Goal: Task Accomplishment & Management: Manage account settings

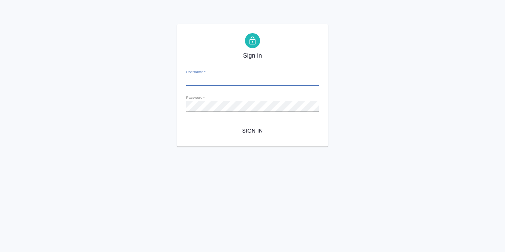
type input "[PERSON_NAME][EMAIL_ADDRESS][DOMAIN_NAME]"
click at [244, 130] on span "Sign in" at bounding box center [252, 130] width 121 height 9
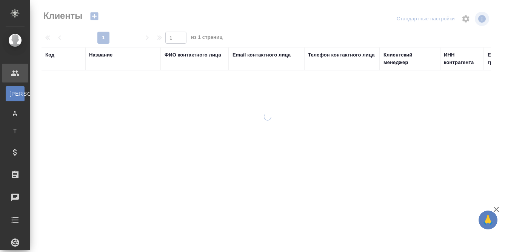
select select "RU"
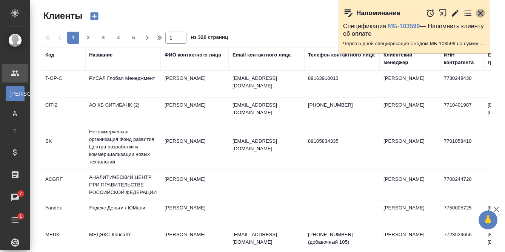
click at [480, 14] on icon "button" at bounding box center [480, 13] width 9 height 9
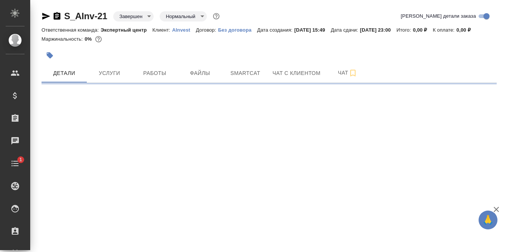
select select "RU"
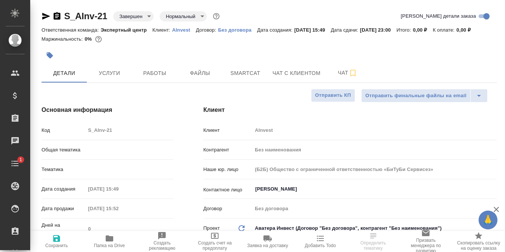
type input "Филипова Надежда"
type textarea "x"
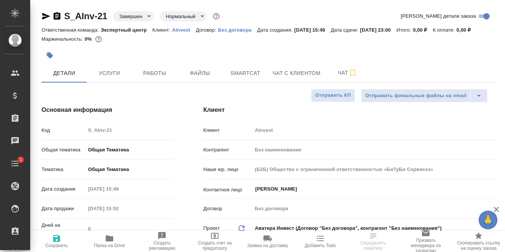
type textarea "x"
click at [183, 30] on p "AInvest" at bounding box center [184, 30] width 24 height 6
select select "RU"
type textarea "x"
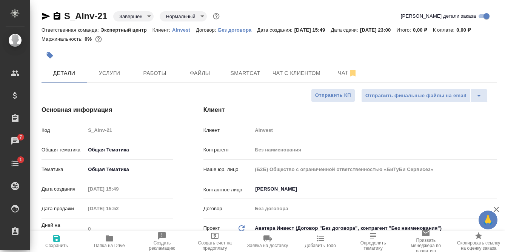
type textarea "x"
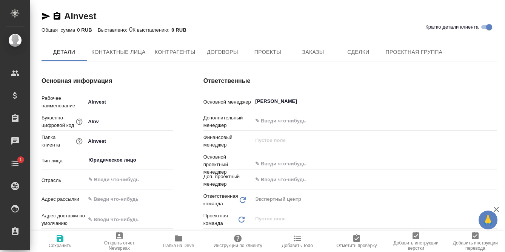
type textarea "x"
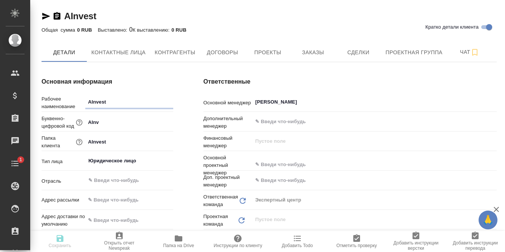
type textarea "x"
click at [298, 54] on span "Заказы" at bounding box center [313, 52] width 36 height 9
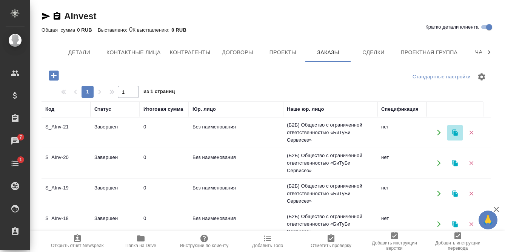
click at [455, 134] on icon "button" at bounding box center [454, 133] width 5 height 6
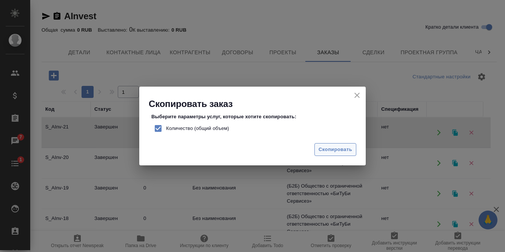
click at [332, 144] on button "Скопировать" at bounding box center [335, 149] width 42 height 13
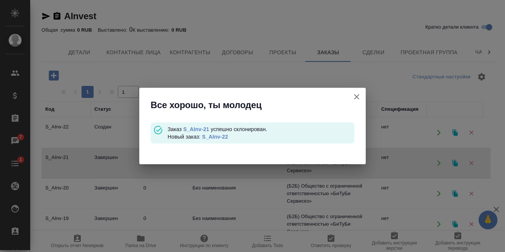
click at [223, 137] on link "S_AInv-22" at bounding box center [215, 137] width 26 height 6
click at [356, 99] on icon "button" at bounding box center [356, 96] width 9 height 9
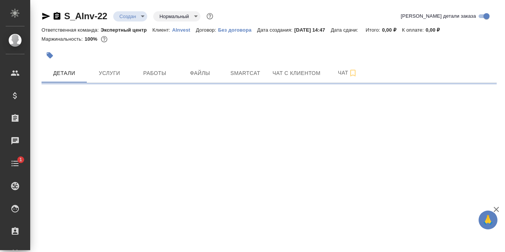
select select "RU"
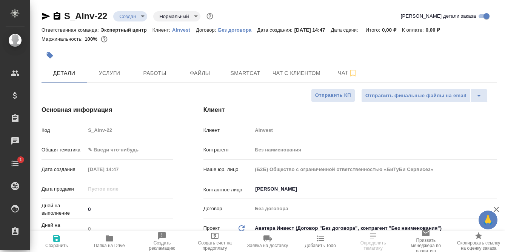
type textarea "x"
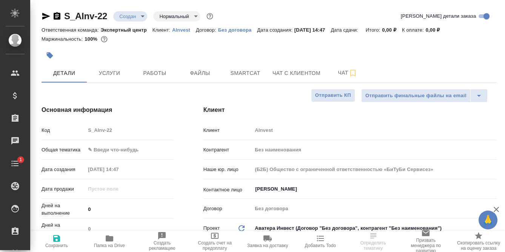
type textarea "x"
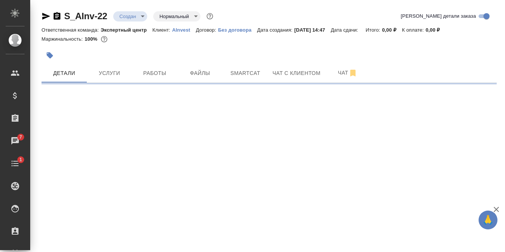
select select "RU"
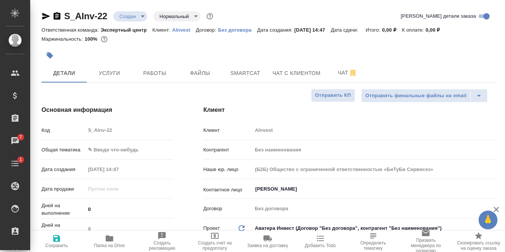
type textarea "x"
click at [123, 70] on span "Услуги" at bounding box center [109, 73] width 36 height 9
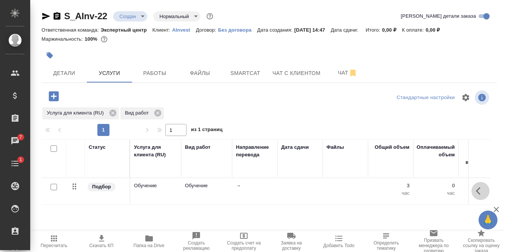
click at [476, 190] on icon "button" at bounding box center [480, 191] width 9 height 9
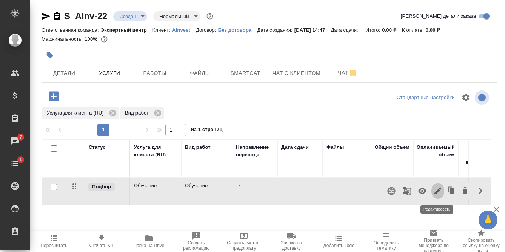
click at [434, 192] on icon "button" at bounding box center [437, 191] width 9 height 9
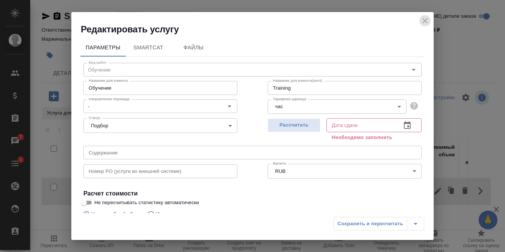
click at [424, 19] on icon "close" at bounding box center [424, 20] width 9 height 9
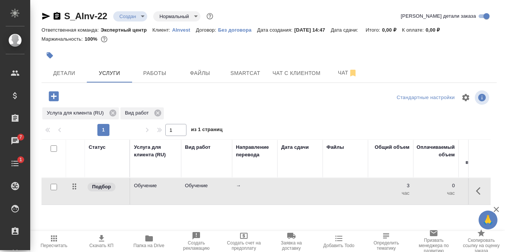
click at [94, 17] on link "S_AInv-22" at bounding box center [85, 16] width 43 height 10
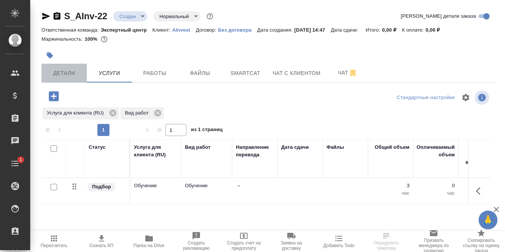
click at [68, 67] on button "Детали" at bounding box center [63, 73] width 45 height 19
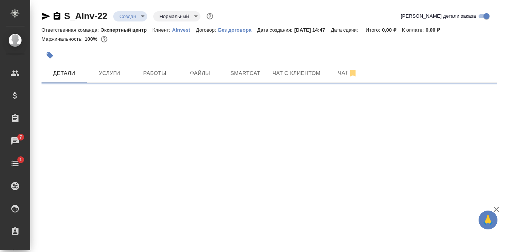
select select "RU"
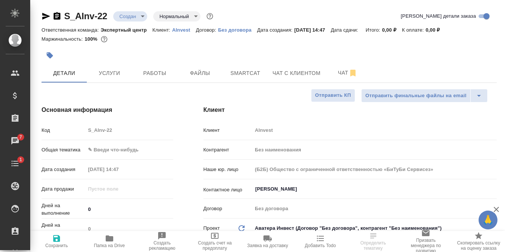
type textarea "x"
click at [121, 147] on body "🙏 .cls-1 fill:#fff; AWATERA Filipova Nadezhda Клиенты Спецификации Заказы 7 Чат…" at bounding box center [252, 126] width 505 height 252
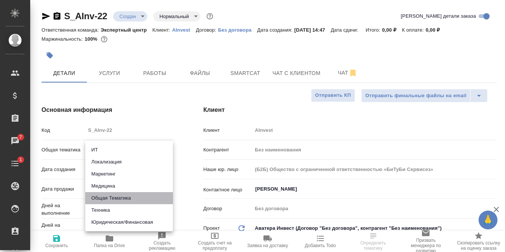
click at [123, 195] on li "Общая Тематика" at bounding box center [128, 198] width 87 height 12
type input "obtem"
type textarea "x"
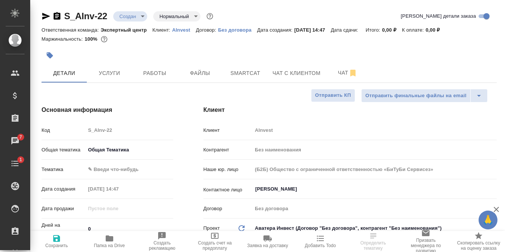
click at [126, 169] on body "🙏 .cls-1 fill:#fff; AWATERA Filipova Nadezhda Клиенты Спецификации Заказы 7 Чат…" at bounding box center [252, 126] width 505 height 252
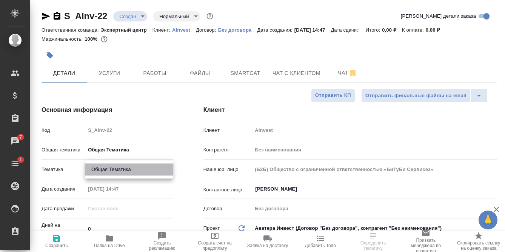
click at [127, 174] on li "Общая Тематика" at bounding box center [128, 170] width 87 height 12
type textarea "x"
type input "6012b1ca196b0e5c9229a120"
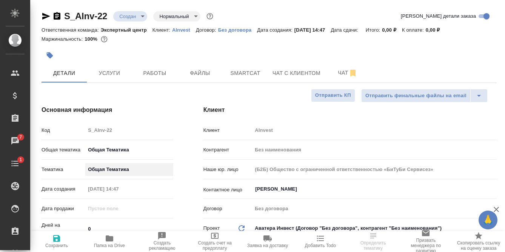
scroll to position [75, 0]
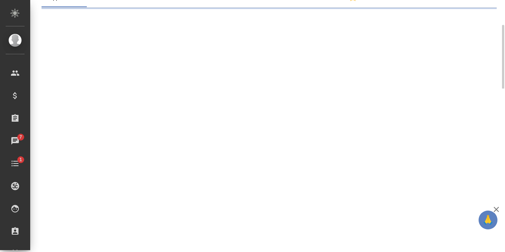
select select "RU"
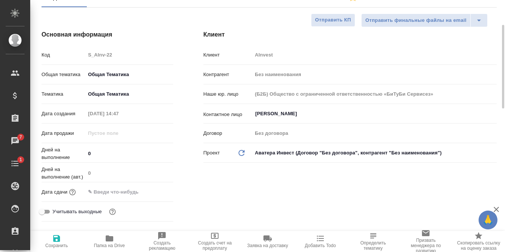
type textarea "x"
click at [127, 192] on input "text" at bounding box center [118, 192] width 66 height 11
click at [150, 192] on icon "button" at bounding box center [151, 191] width 9 height 9
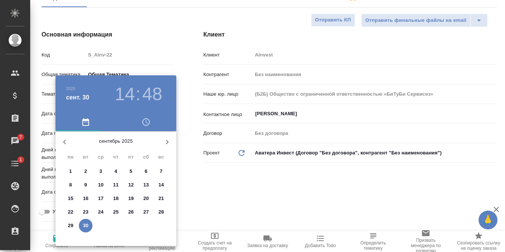
click at [83, 226] on p "30" at bounding box center [86, 226] width 6 height 8
type input "30.09.2025 14:48"
type textarea "x"
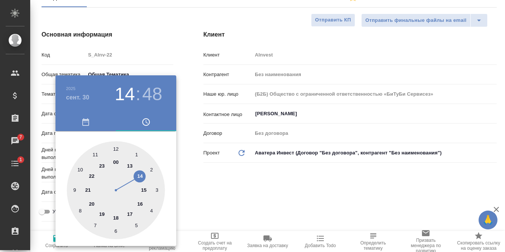
click at [102, 165] on div at bounding box center [116, 190] width 98 height 98
type input "30.09.2025 23:48"
type textarea "x"
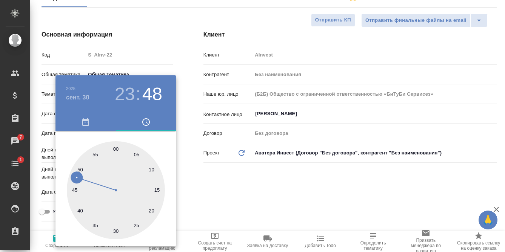
click at [115, 149] on div at bounding box center [116, 190] width 98 height 98
type input "30.09.2025 23:00"
type textarea "x"
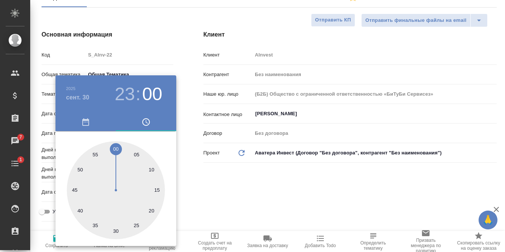
click at [190, 184] on div at bounding box center [252, 126] width 505 height 252
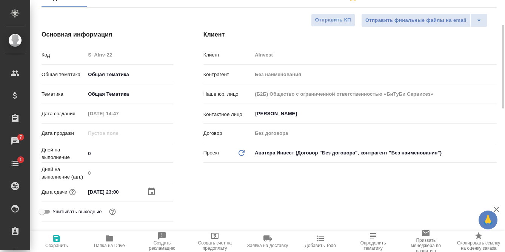
click at [56, 241] on icon "button" at bounding box center [56, 238] width 9 height 9
type textarea "x"
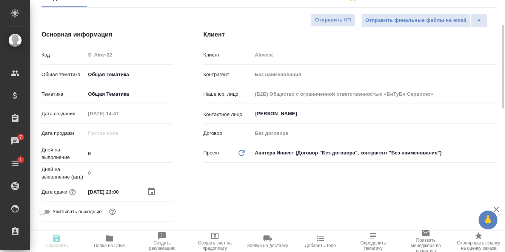
type textarea "x"
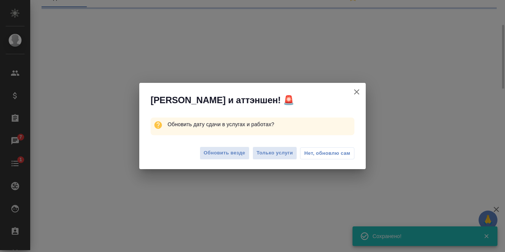
select select "RU"
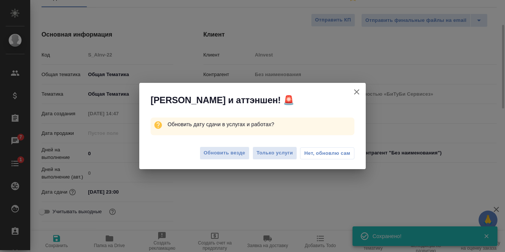
type textarea "x"
click at [233, 153] on span "Обновить везде" at bounding box center [224, 153] width 41 height 9
type textarea "x"
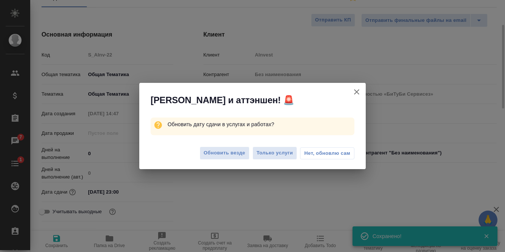
type textarea "x"
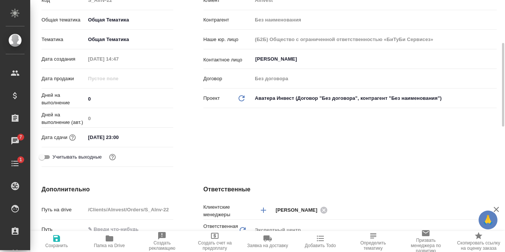
scroll to position [0, 0]
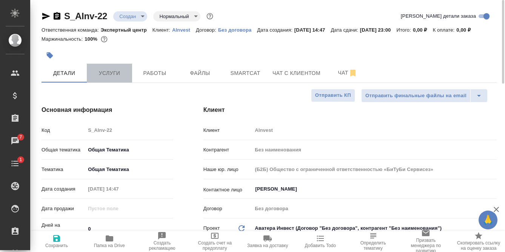
click at [102, 69] on span "Услуги" at bounding box center [109, 73] width 36 height 9
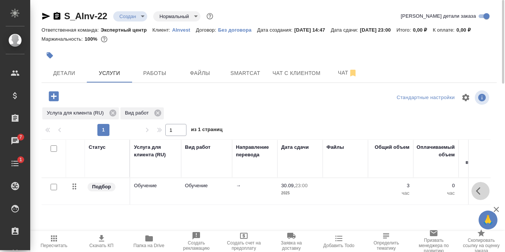
click at [477, 192] on icon "button" at bounding box center [480, 191] width 9 height 9
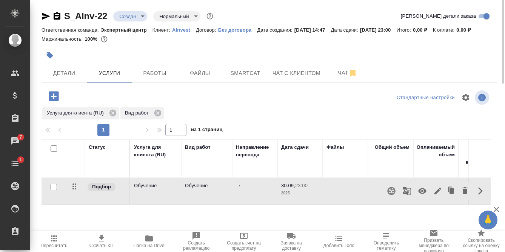
click at [434, 191] on icon "button" at bounding box center [437, 191] width 9 height 9
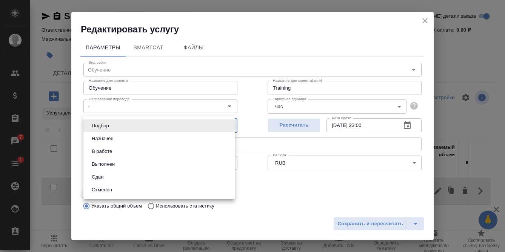
click at [158, 124] on body "🙏 .cls-1 fill:#fff; AWATERA Filipova Nadezhda Клиенты Спецификации Заказы 7 Чат…" at bounding box center [252, 126] width 505 height 252
click at [110, 178] on li "Сдан" at bounding box center [158, 177] width 151 height 13
type input "closed"
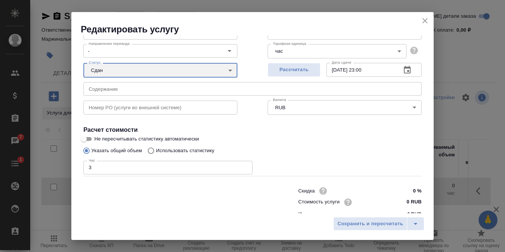
scroll to position [66, 0]
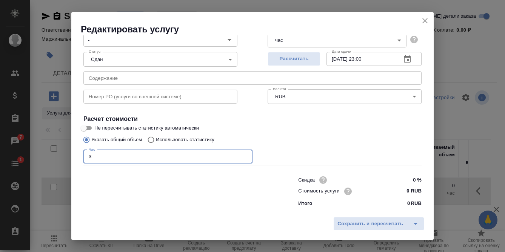
drag, startPoint x: 97, startPoint y: 158, endPoint x: 74, endPoint y: 158, distance: 22.6
click at [75, 158] on div "Параметры SmartCat Файлы Вид работ Обучение Вид работ Название для клиента Обуч…" at bounding box center [252, 124] width 362 height 178
type input "10"
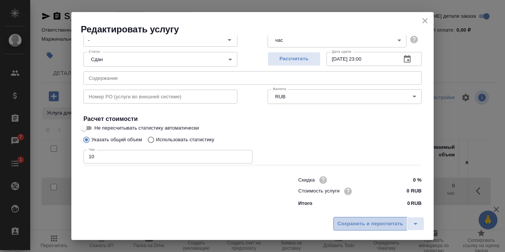
click at [357, 224] on span "Сохранить и пересчитать" at bounding box center [370, 224] width 66 height 9
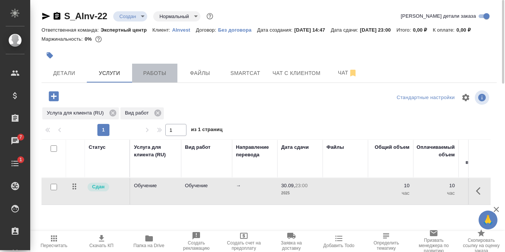
click at [150, 76] on span "Работы" at bounding box center [155, 73] width 36 height 9
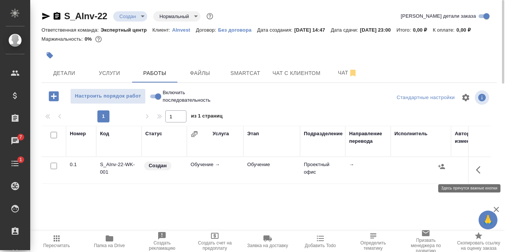
click at [481, 166] on icon "button" at bounding box center [480, 170] width 9 height 9
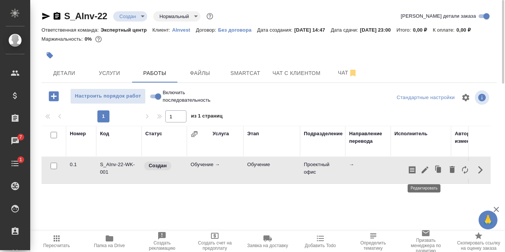
click at [425, 173] on icon "button" at bounding box center [424, 170] width 9 height 9
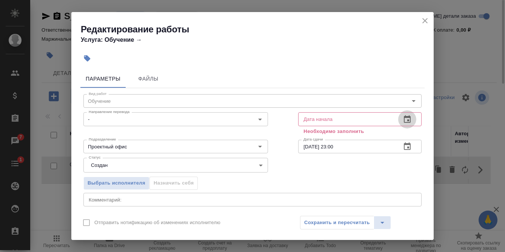
click at [404, 120] on icon "button" at bounding box center [407, 119] width 7 height 8
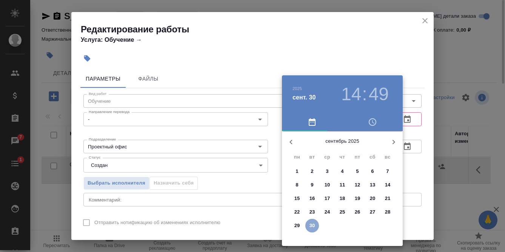
click at [315, 226] on span "30" at bounding box center [312, 226] width 14 height 8
type input "30.09.2025 14:49"
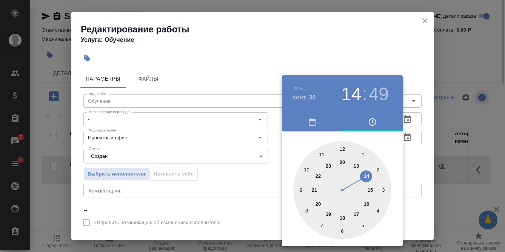
click at [367, 178] on div at bounding box center [342, 190] width 98 height 98
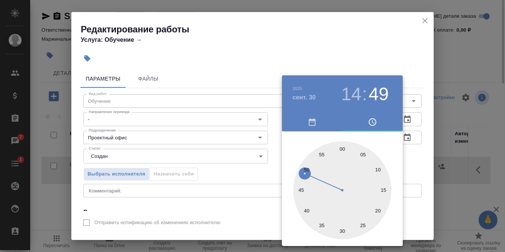
click at [273, 123] on div at bounding box center [252, 126] width 505 height 252
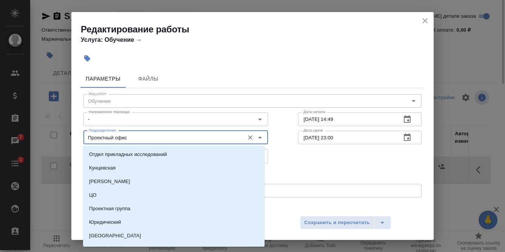
click at [138, 135] on input "Проектный офис" at bounding box center [163, 137] width 155 height 9
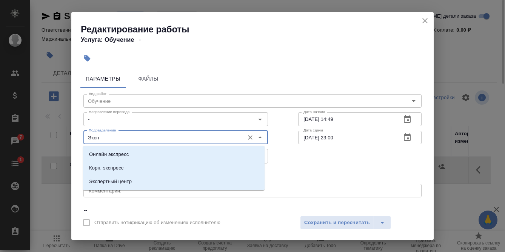
click at [127, 184] on p "Экспертный центр" at bounding box center [110, 182] width 43 height 8
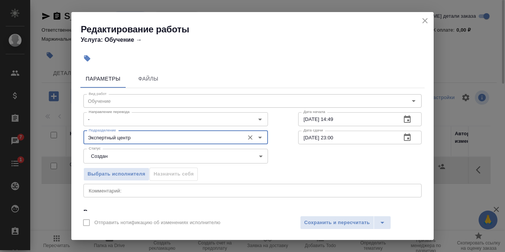
type input "Экспертный центр"
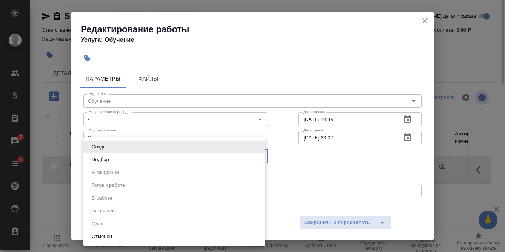
click at [137, 156] on body "🙏 .cls-1 fill:#fff; AWATERA Filipova Nadezhda Клиенты Спецификации Заказы 7 Чат…" at bounding box center [252, 126] width 505 height 252
click at [312, 169] on div at bounding box center [252, 126] width 505 height 252
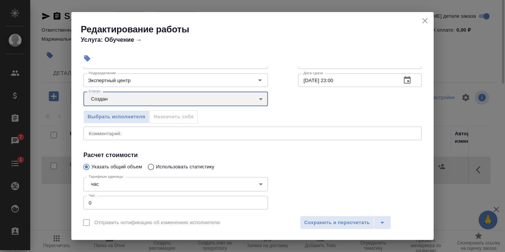
scroll to position [75, 0]
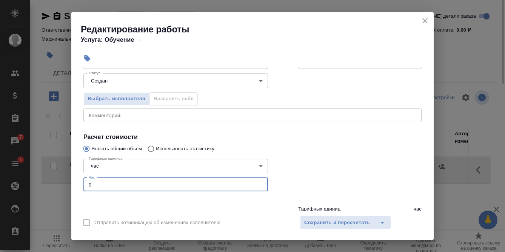
drag, startPoint x: 95, startPoint y: 186, endPoint x: 83, endPoint y: 186, distance: 12.8
click at [83, 186] on div "Тарифные единицы час 5a8b1489cc6b4906c91bfd93 Тарифные единицы Час 0 Час" at bounding box center [175, 175] width 215 height 68
type input "10"
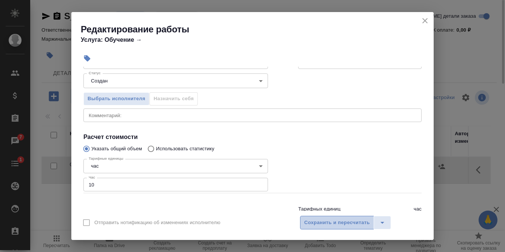
click at [348, 220] on span "Сохранить и пересчитать" at bounding box center [337, 223] width 66 height 9
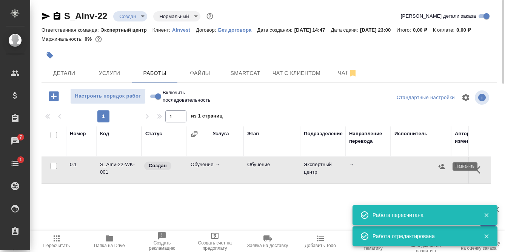
click at [444, 168] on icon "button" at bounding box center [441, 166] width 7 height 5
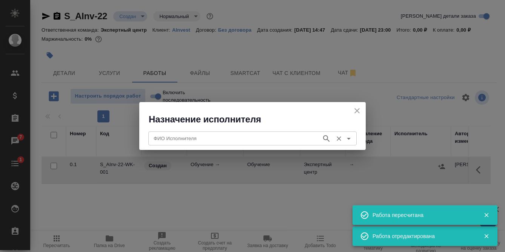
click at [202, 138] on input "ФИО Исполнителя" at bounding box center [233, 138] width 167 height 9
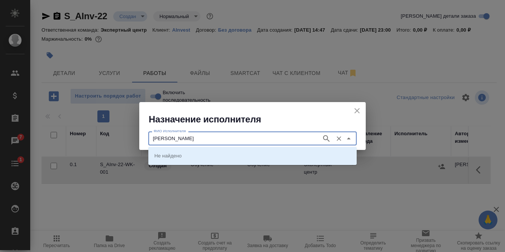
type input "Филипова"
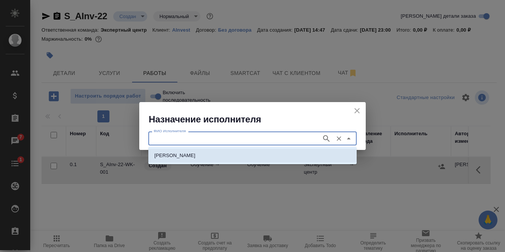
click at [203, 157] on li "[PERSON_NAME]" at bounding box center [252, 156] width 208 height 14
type input "[PERSON_NAME]"
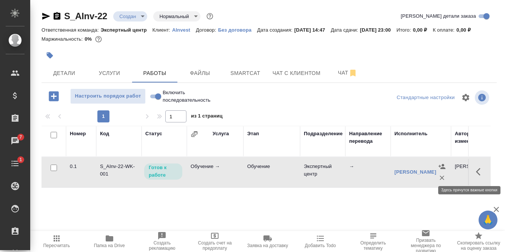
click at [480, 170] on icon "button" at bounding box center [480, 171] width 9 height 9
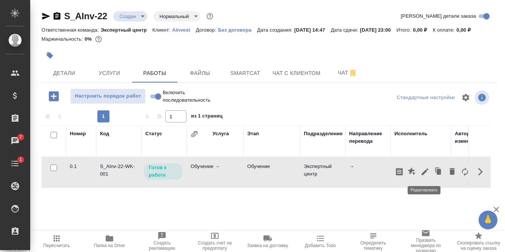
click at [422, 171] on icon "button" at bounding box center [424, 171] width 9 height 9
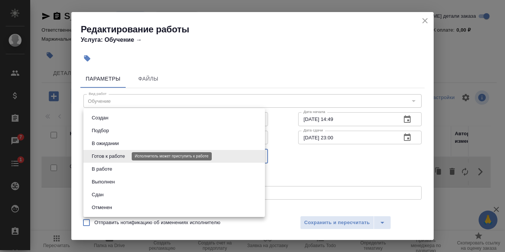
click at [126, 158] on body "🙏 .cls-1 fill:#fff; AWATERA Filipova Nadezhda Клиенты Спецификации Заказы 7 Чат…" at bounding box center [252, 126] width 505 height 252
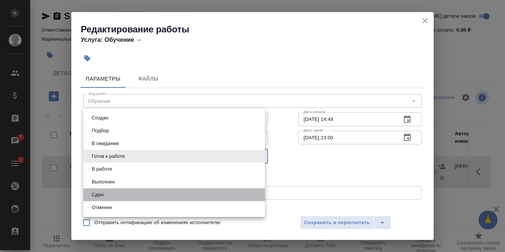
click at [116, 196] on li "Сдан" at bounding box center [173, 195] width 181 height 13
type input "closed"
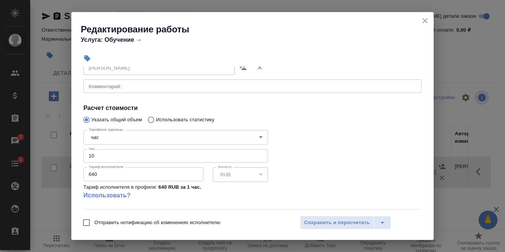
scroll to position [150, 0]
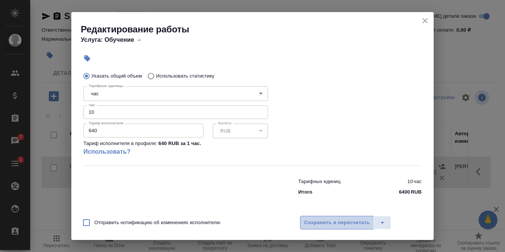
click at [338, 223] on span "Сохранить и пересчитать" at bounding box center [337, 223] width 66 height 9
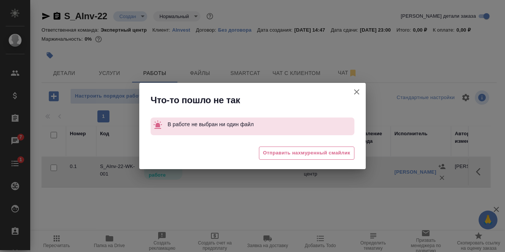
click at [359, 92] on icon "button" at bounding box center [356, 91] width 9 height 9
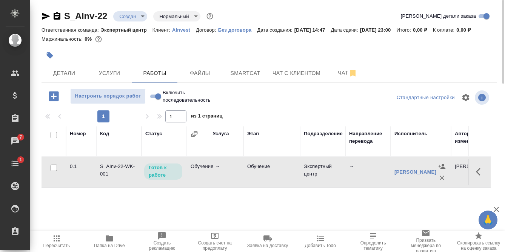
click at [155, 97] on input "Включить последовательность" at bounding box center [157, 96] width 27 height 9
checkbox input "true"
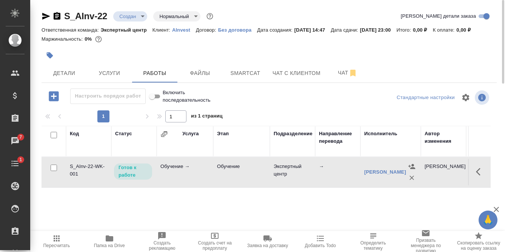
click at [476, 174] on icon "button" at bounding box center [480, 171] width 9 height 9
click at [428, 172] on icon "button" at bounding box center [424, 171] width 9 height 9
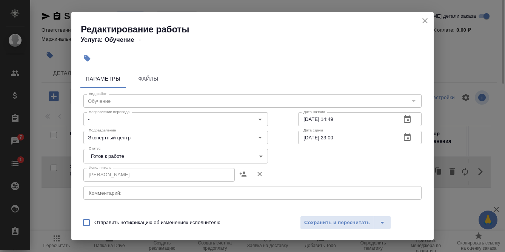
click at [126, 159] on body "🙏 .cls-1 fill:#fff; AWATERA Filipova Nadezhda Клиенты Спецификации Заказы 7 Чат…" at bounding box center [252, 126] width 505 height 252
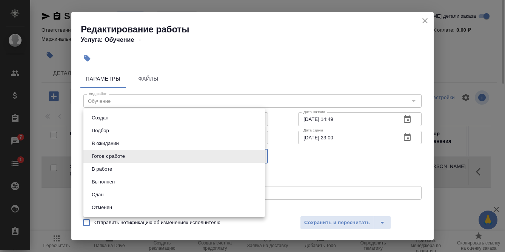
click at [110, 196] on li "Сдан" at bounding box center [173, 195] width 181 height 13
type input "closed"
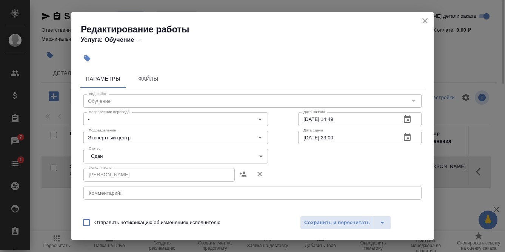
click at [282, 158] on div "Исполнитель Филипова Надежда Исполнитель" at bounding box center [252, 174] width 368 height 48
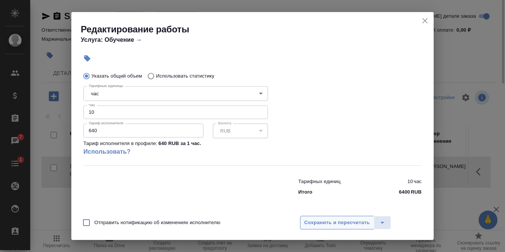
click at [340, 224] on span "Сохранить и пересчитать" at bounding box center [337, 223] width 66 height 9
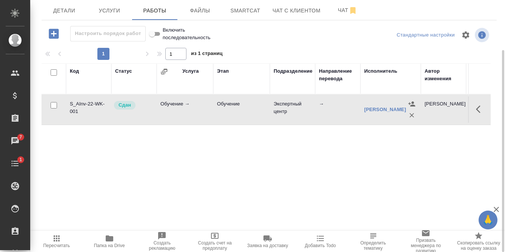
scroll to position [0, 0]
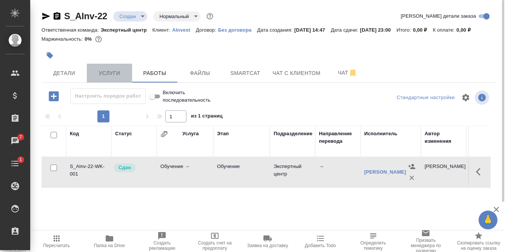
click at [109, 75] on span "Услуги" at bounding box center [109, 73] width 36 height 9
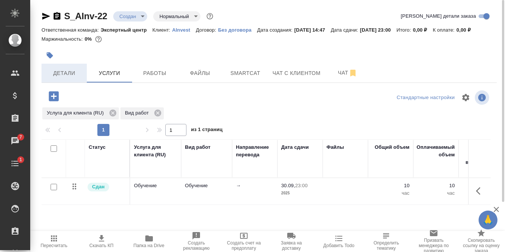
click at [58, 72] on span "Детали" at bounding box center [64, 73] width 36 height 9
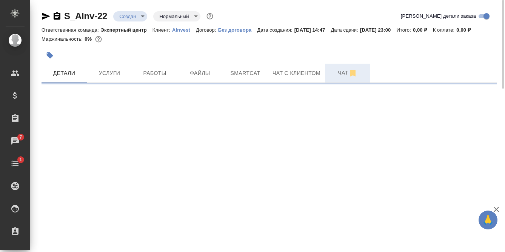
select select "RU"
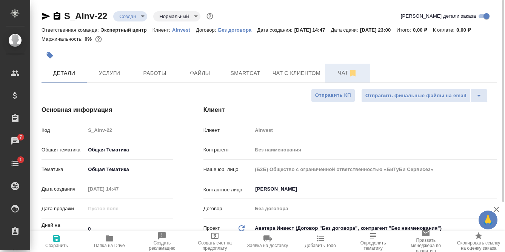
type textarea "x"
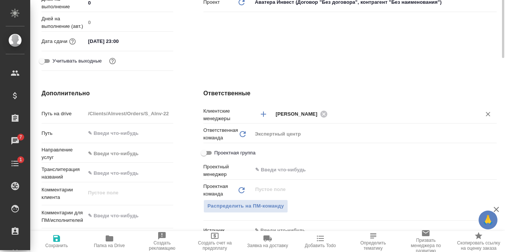
scroll to position [264, 0]
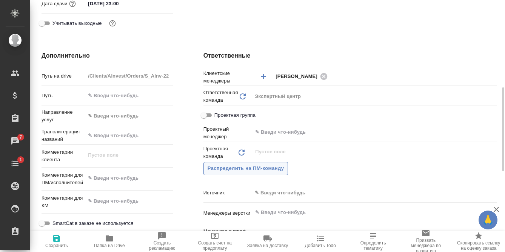
click at [258, 169] on span "Распределить на ПМ-команду" at bounding box center [245, 168] width 77 height 9
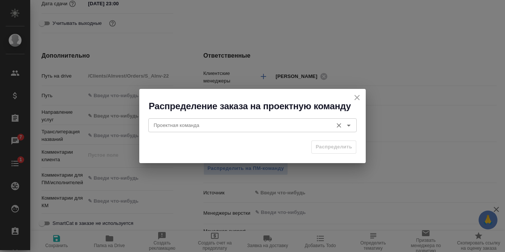
click at [249, 127] on input "Проектная команда" at bounding box center [239, 125] width 178 height 9
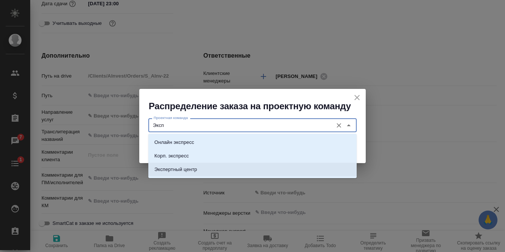
click at [186, 166] on li "Экспертный центр" at bounding box center [252, 170] width 208 height 14
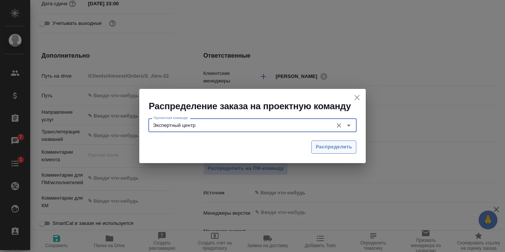
type input "Экспертный центр"
click at [337, 150] on span "Распределить" at bounding box center [333, 147] width 37 height 9
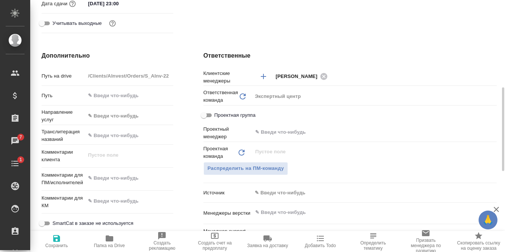
type textarea "x"
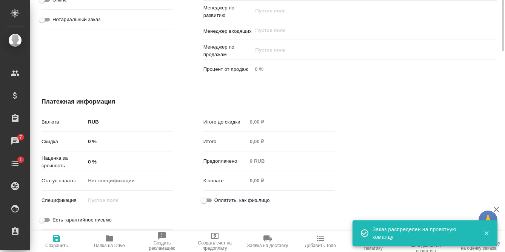
scroll to position [281, 0]
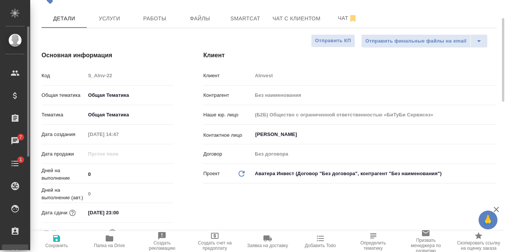
type textarea "x"
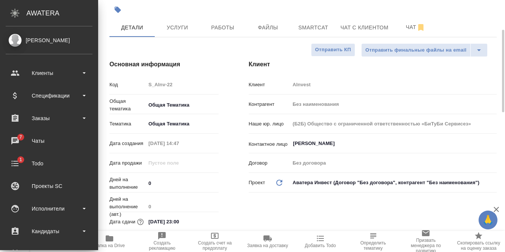
scroll to position [64, 0]
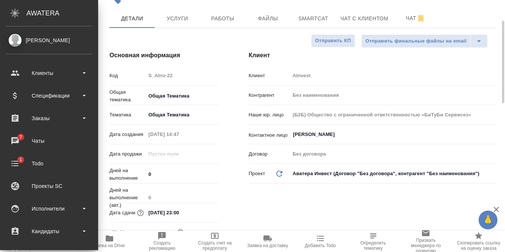
type textarea "x"
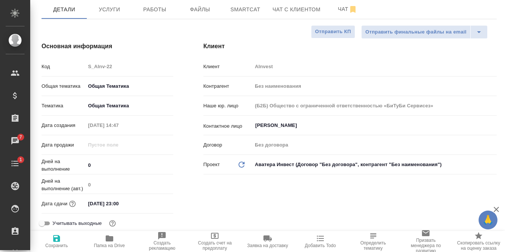
click at [51, 243] on span "Сохранить" at bounding box center [57, 241] width 44 height 14
type textarea "x"
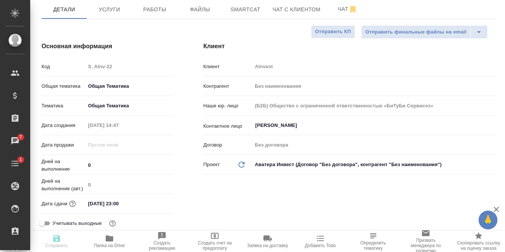
type textarea "x"
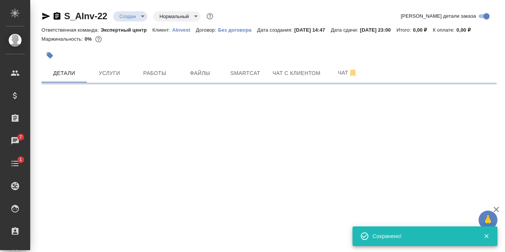
scroll to position [0, 0]
select select "RU"
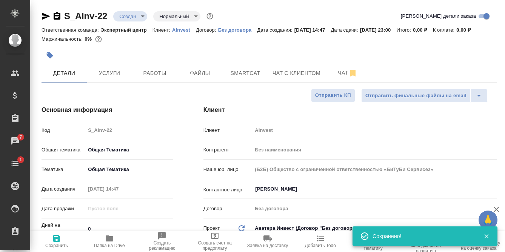
type textarea "x"
click at [130, 12] on body "🙏 .cls-1 fill:#fff; AWATERA Filipova Nadezhda Клиенты Спецификации Заказы 7 Чат…" at bounding box center [252, 126] width 505 height 252
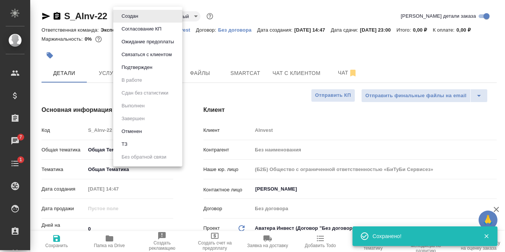
click at [136, 70] on button "Подтвержден" at bounding box center [136, 67] width 35 height 8
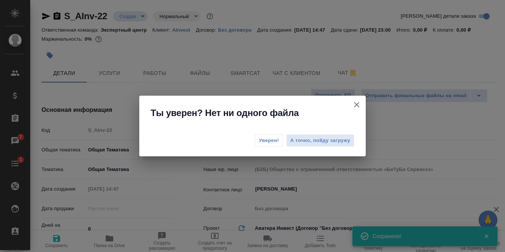
click at [267, 143] on span "Уверен!" at bounding box center [269, 141] width 20 height 8
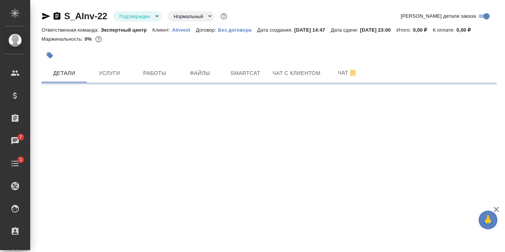
select select "RU"
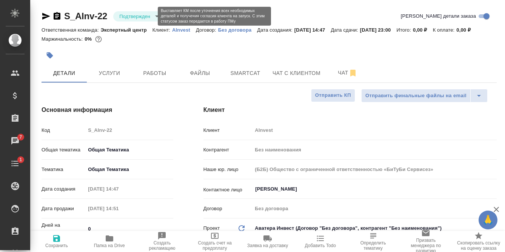
type textarea "x"
click at [122, 15] on body "🙏 .cls-1 fill:#fff; AWATERA Filipova Nadezhda Клиенты Спецификации Заказы 7 Чат…" at bounding box center [252, 126] width 505 height 252
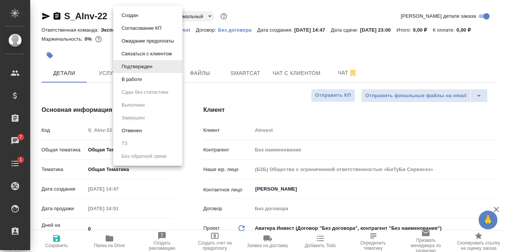
click at [149, 77] on li "В работе" at bounding box center [147, 79] width 69 height 13
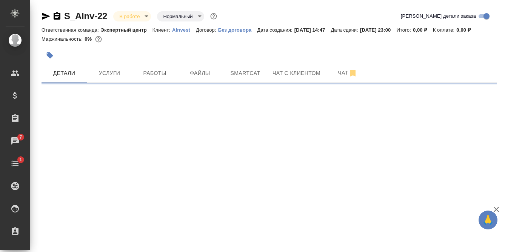
select select "RU"
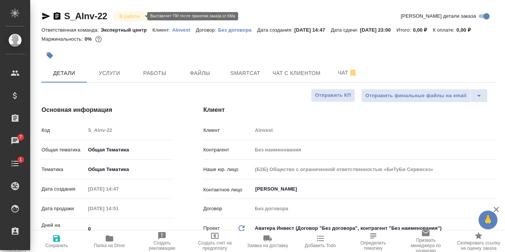
type textarea "x"
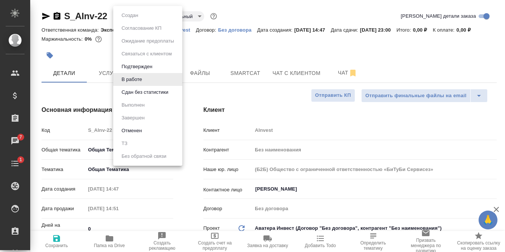
click at [140, 15] on body "🙏 .cls-1 fill:#fff; AWATERA Filipova Nadezhda Клиенты Спецификации Заказы 7 Чат…" at bounding box center [252, 126] width 505 height 252
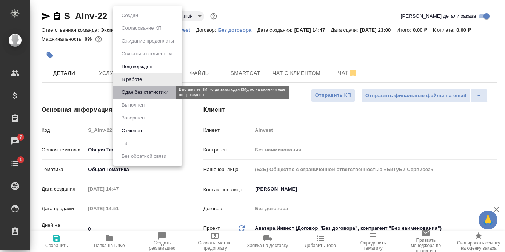
click at [134, 94] on button "Сдан без статистики" at bounding box center [144, 92] width 51 height 8
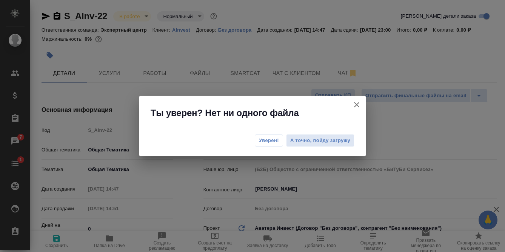
click at [266, 140] on span "Уверен!" at bounding box center [269, 141] width 20 height 8
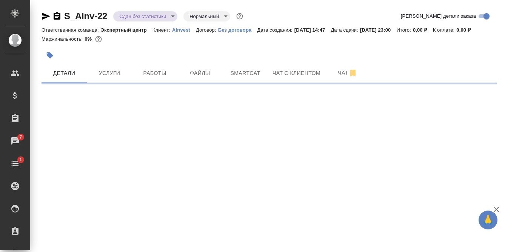
select select "RU"
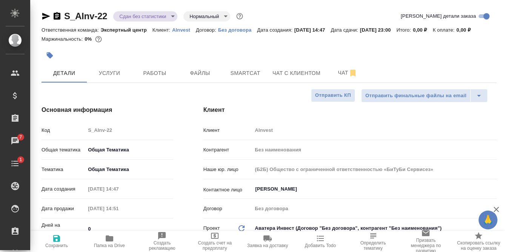
type textarea "x"
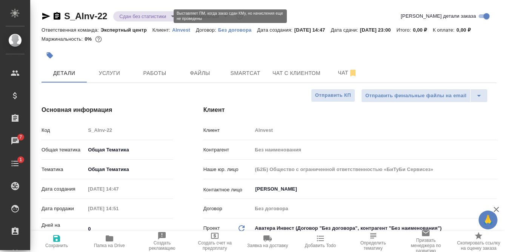
click at [128, 14] on body "🙏 .cls-1 fill:#fff; AWATERA Filipova Nadezhda Клиенты Спецификации Заказы 7 Чат…" at bounding box center [252, 126] width 505 height 252
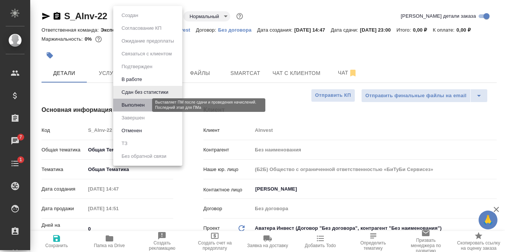
click at [139, 101] on button "Выполнен" at bounding box center [133, 105] width 28 height 8
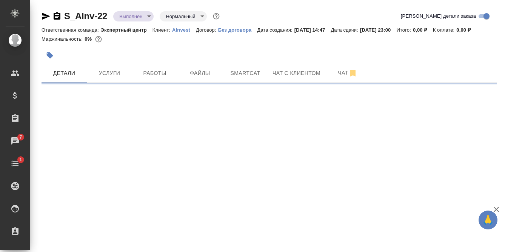
select select "RU"
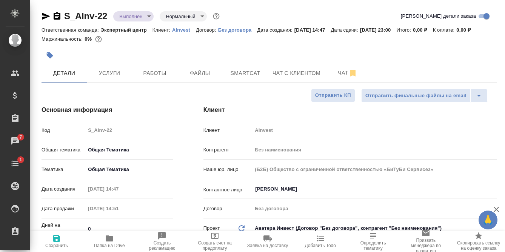
type textarea "x"
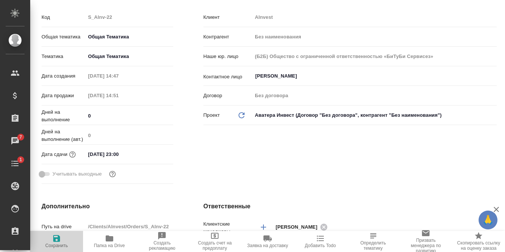
click at [61, 244] on span "Сохранить" at bounding box center [56, 245] width 23 height 5
type textarea "x"
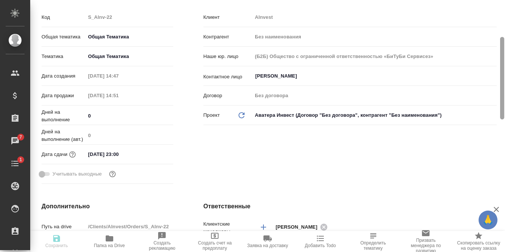
type textarea "x"
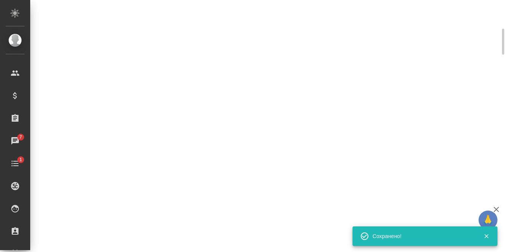
select select "RU"
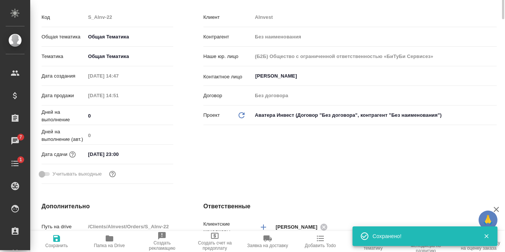
scroll to position [0, 0]
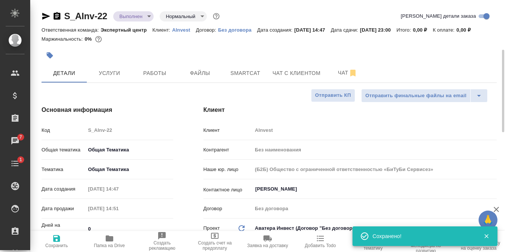
type textarea "x"
click at [138, 12] on body "🙏 .cls-1 fill:#fff; AWATERA Filipova Nadezhda Клиенты Спецификации Заказы 7 Чат…" at bounding box center [252, 126] width 505 height 252
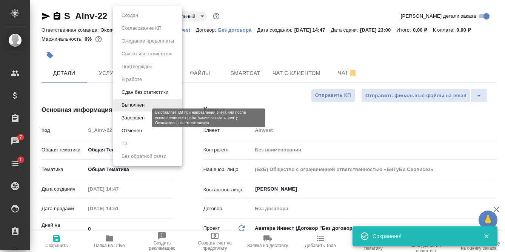
click at [136, 116] on button "Завершен" at bounding box center [133, 118] width 28 height 8
type textarea "x"
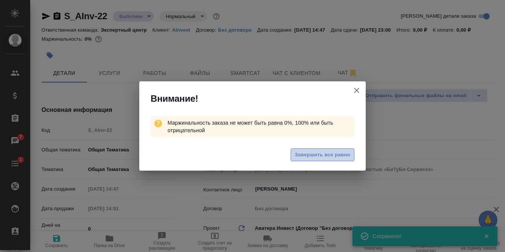
click at [306, 158] on span "Завершить все равно" at bounding box center [322, 155] width 55 height 9
type textarea "x"
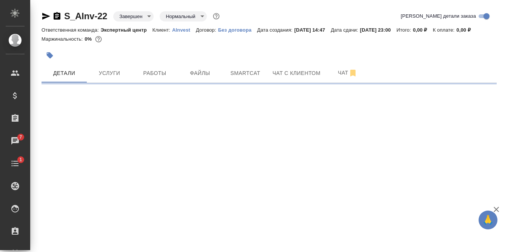
select select "RU"
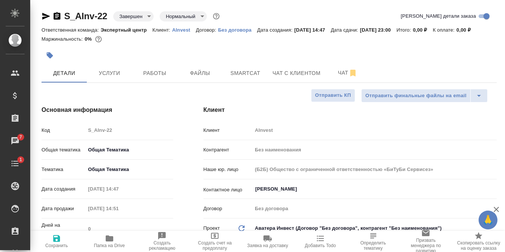
type textarea "x"
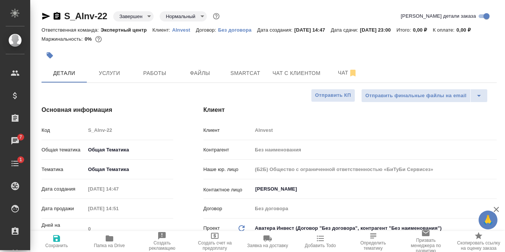
type textarea "x"
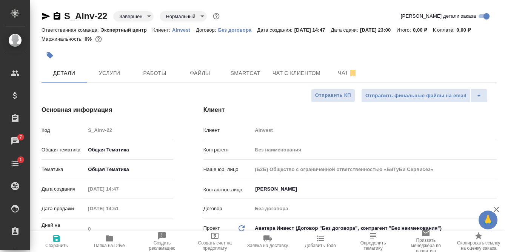
type textarea "x"
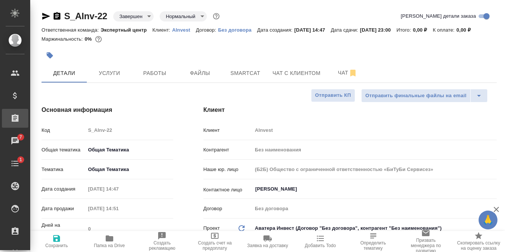
type textarea "x"
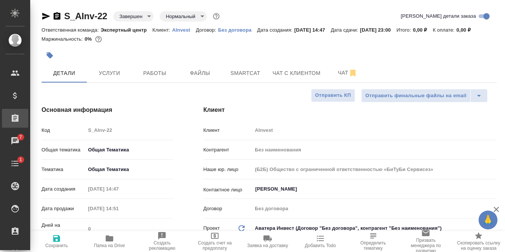
type textarea "x"
click at [49, 15] on icon "button" at bounding box center [45, 16] width 9 height 9
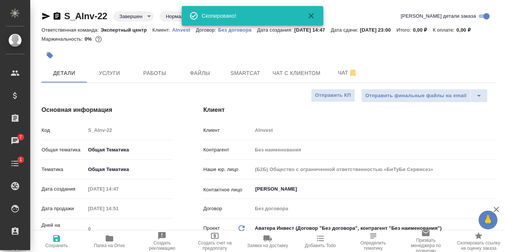
type textarea "x"
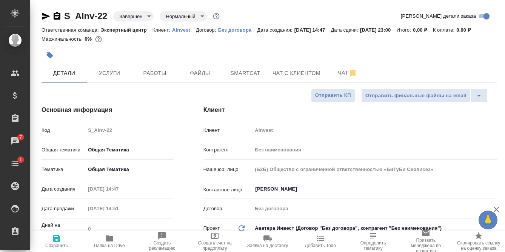
type textarea "x"
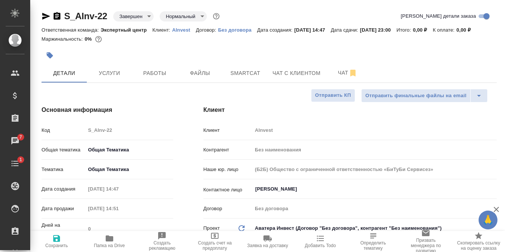
type textarea "x"
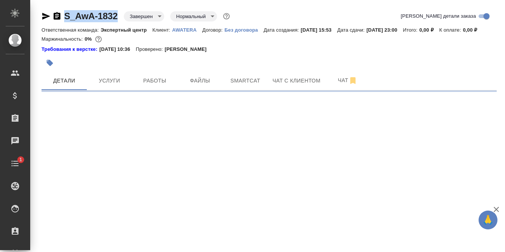
drag, startPoint x: 119, startPoint y: 15, endPoint x: 63, endPoint y: 17, distance: 55.8
click at [63, 17] on div "S_AwA-1832 Завершен closed Нормальный normal" at bounding box center [136, 16] width 190 height 12
copy link "S_AwA-1832"
click at [189, 29] on p "AWATERA" at bounding box center [187, 30] width 30 height 6
select select "RU"
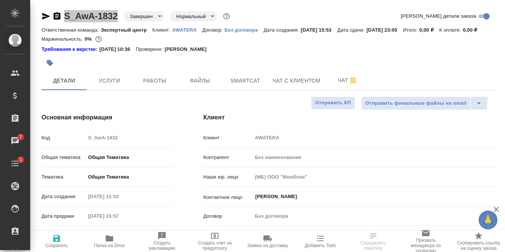
type textarea "x"
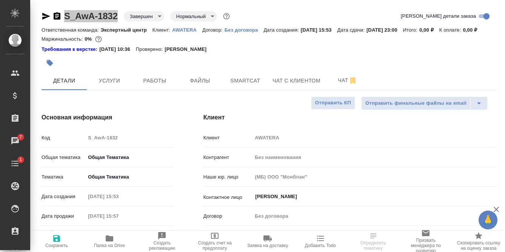
type textarea "x"
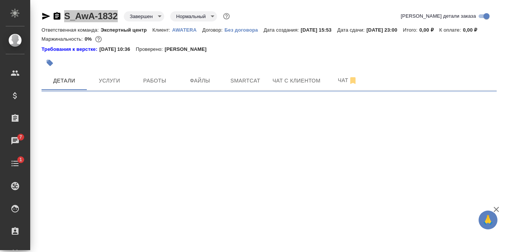
select select "RU"
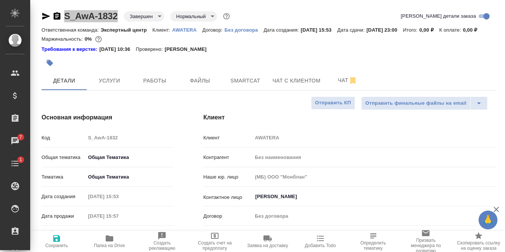
type textarea "x"
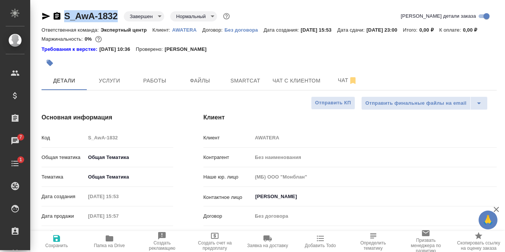
type textarea "x"
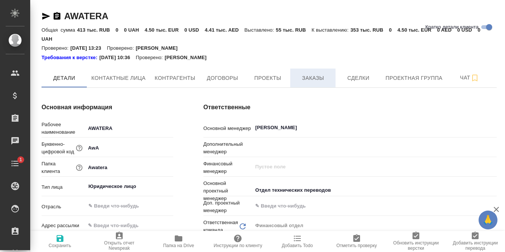
type textarea "x"
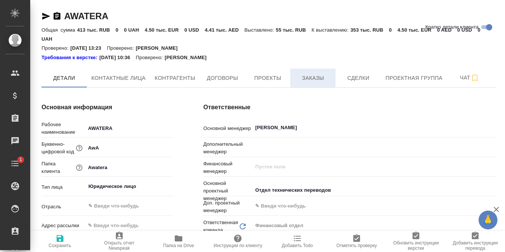
type textarea "x"
click at [313, 80] on span "Заказы" at bounding box center [313, 78] width 36 height 9
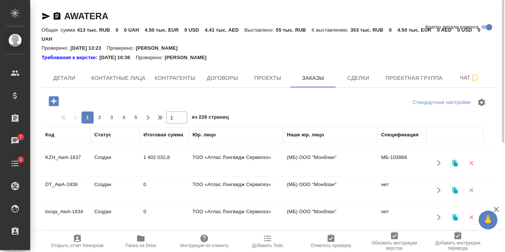
scroll to position [113, 0]
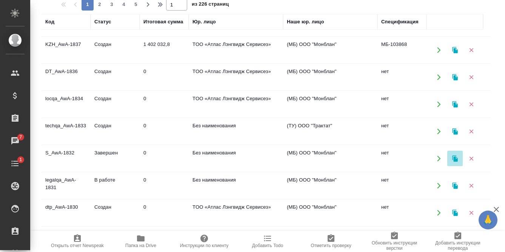
click at [454, 160] on icon "button" at bounding box center [454, 158] width 5 height 6
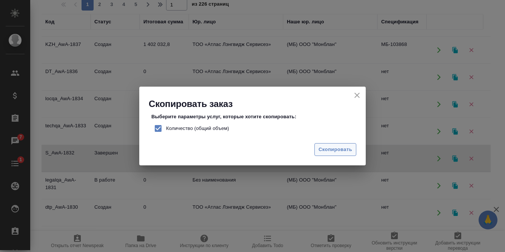
click at [345, 150] on span "Скопировать" at bounding box center [335, 150] width 34 height 9
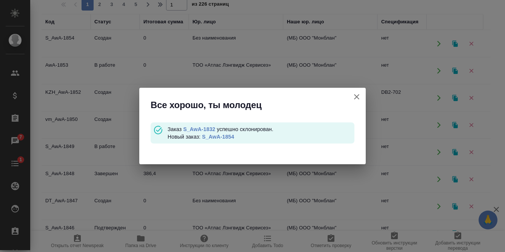
scroll to position [0, 0]
click at [223, 137] on link "S_AwA-1854" at bounding box center [218, 137] width 32 height 6
click at [358, 99] on icon "button" at bounding box center [356, 96] width 5 height 5
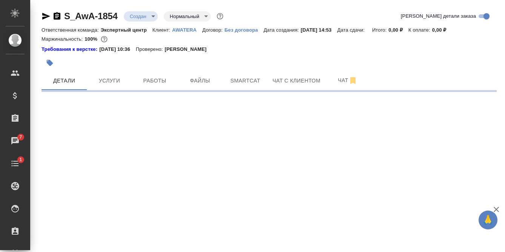
select select "RU"
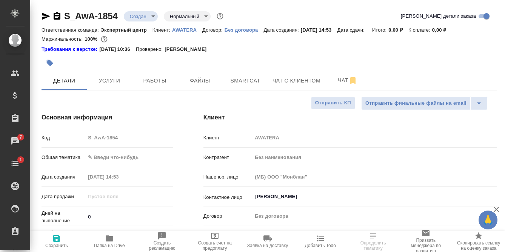
type textarea "x"
click at [131, 157] on body "🙏 .cls-1 fill:#fff; AWATERA [PERSON_NAME] Спецификации Заказы 7 Чаты 1 Todo Про…" at bounding box center [252, 126] width 505 height 252
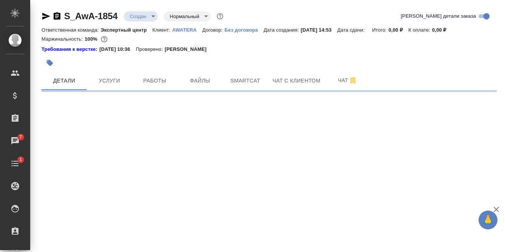
select select "RU"
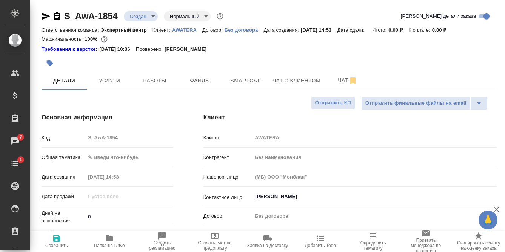
type textarea "x"
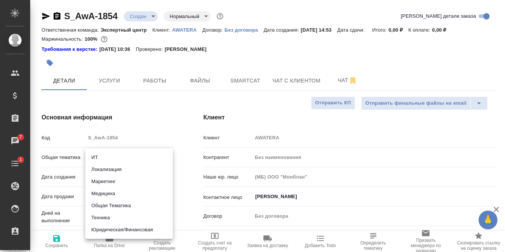
click at [108, 157] on body "🙏 .cls-1 fill:#fff; AWATERA [PERSON_NAME] Спецификации Заказы 7 Чаты 1 Todo Про…" at bounding box center [252, 126] width 505 height 252
click at [111, 208] on li "Общая Тематика" at bounding box center [128, 206] width 87 height 12
type input "obtem"
type textarea "x"
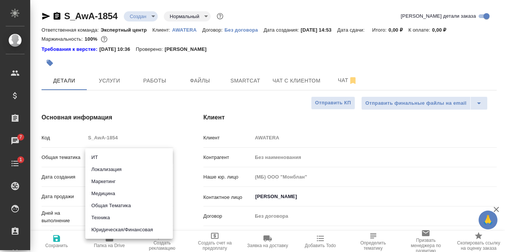
type textarea "x"
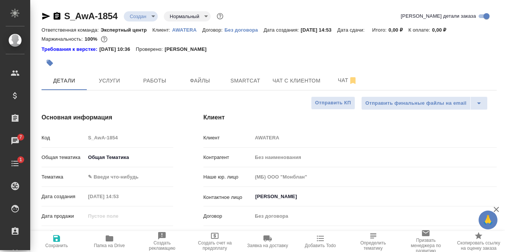
click at [124, 176] on body "🙏 .cls-1 fill:#fff; AWATERA [PERSON_NAME] Спецификации Заказы 7 Чаты 1 Todo Про…" at bounding box center [252, 126] width 505 height 252
click at [125, 176] on li "Общая Тематика" at bounding box center [128, 177] width 87 height 12
type textarea "x"
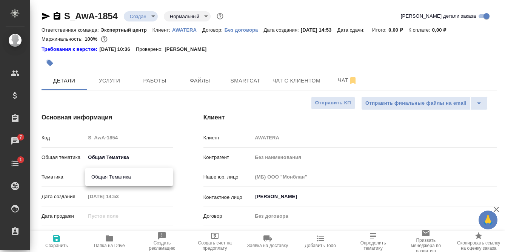
type input "6012b1ca196b0e5c9229a120"
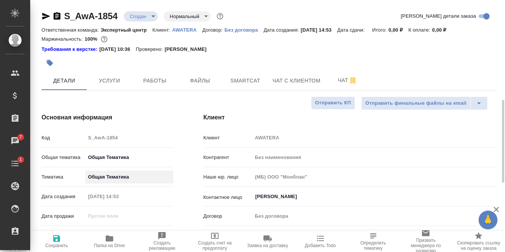
scroll to position [151, 0]
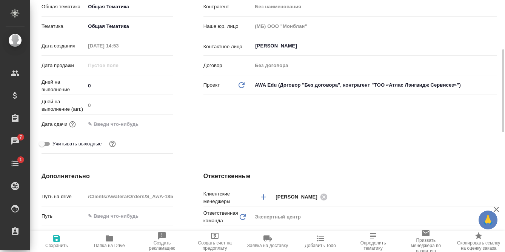
click at [137, 124] on input "text" at bounding box center [118, 124] width 66 height 11
click at [154, 122] on icon "button" at bounding box center [151, 124] width 7 height 8
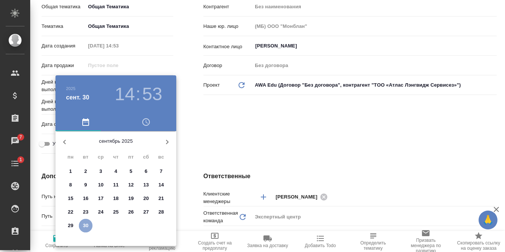
click at [85, 227] on p "30" at bounding box center [86, 226] width 6 height 8
type input "[DATE] 14:53"
type textarea "x"
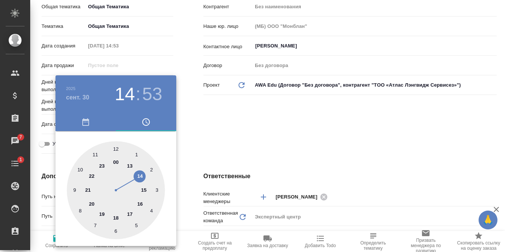
click at [102, 165] on div at bounding box center [116, 190] width 98 height 98
type input "[DATE] 23:53"
type textarea "x"
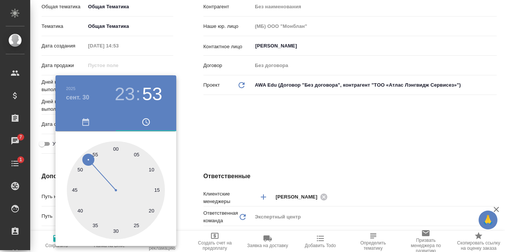
click at [115, 148] on div at bounding box center [116, 190] width 98 height 98
type input "[DATE] 23:00"
type textarea "x"
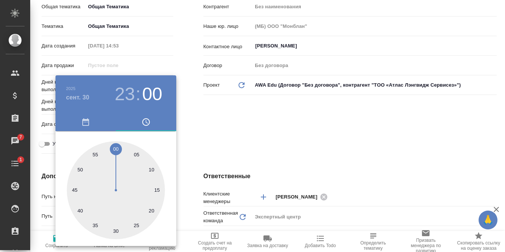
click at [196, 129] on div at bounding box center [252, 126] width 505 height 252
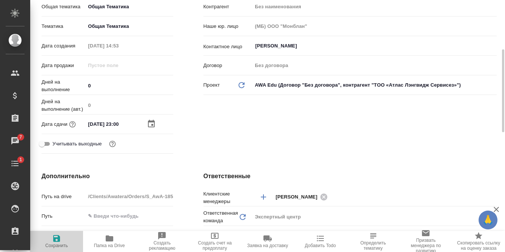
click at [52, 240] on icon "button" at bounding box center [56, 238] width 9 height 9
type textarea "x"
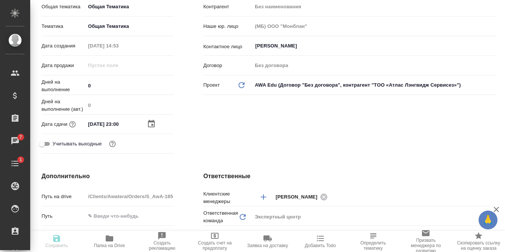
type textarea "x"
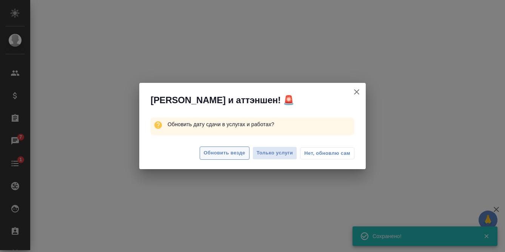
click at [235, 154] on span "Обновить везде" at bounding box center [224, 153] width 41 height 9
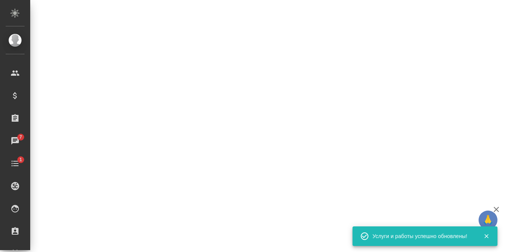
select select "RU"
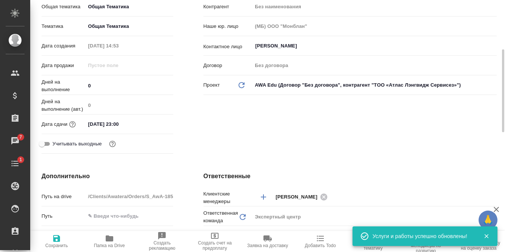
type textarea "x"
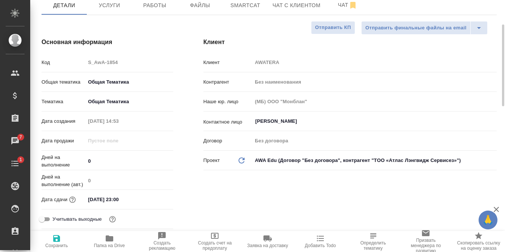
scroll to position [0, 0]
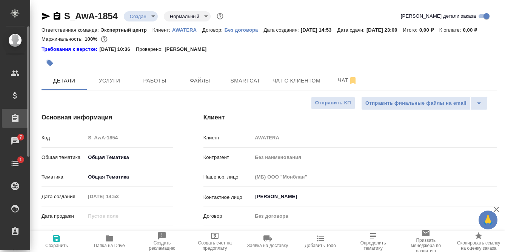
type textarea "x"
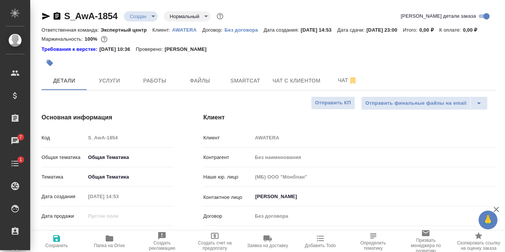
type textarea "x"
click at [124, 86] on span "Услуги" at bounding box center [109, 80] width 36 height 9
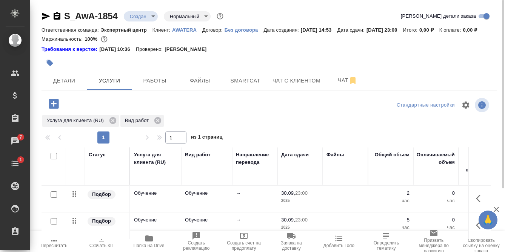
scroll to position [75, 0]
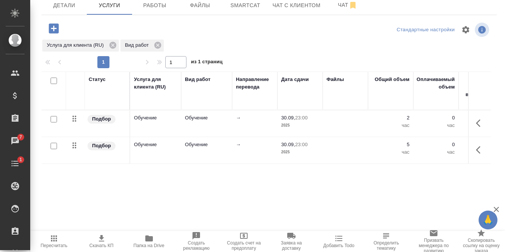
click at [476, 128] on icon "button" at bounding box center [480, 123] width 9 height 9
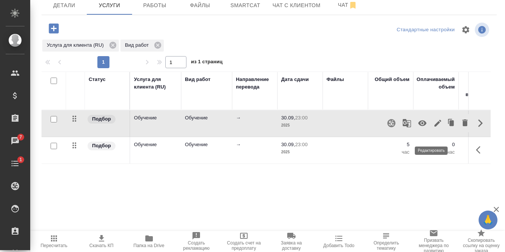
click at [434, 127] on icon "button" at bounding box center [437, 123] width 7 height 7
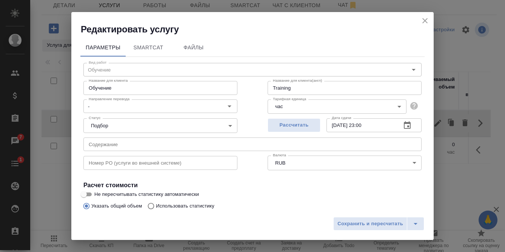
click at [144, 127] on body "🙏 .cls-1 fill:#fff; AWATERA [PERSON_NAME] Спецификации Заказы 7 Чаты 1 Todo Про…" at bounding box center [252, 126] width 505 height 252
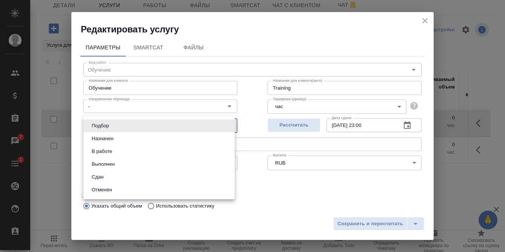
click at [112, 177] on li "Сдан" at bounding box center [158, 177] width 151 height 13
type input "closed"
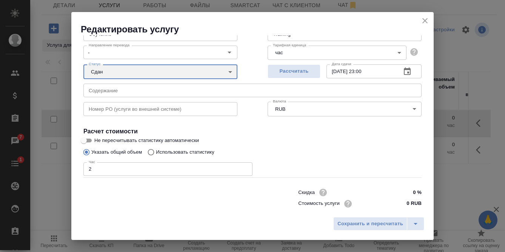
scroll to position [66, 0]
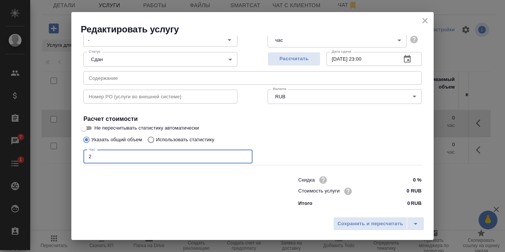
drag, startPoint x: 92, startPoint y: 159, endPoint x: 83, endPoint y: 159, distance: 8.7
click at [83, 159] on div "Вид работ Обучение Вид работ Название для клиента Обучение Название для клиента…" at bounding box center [252, 101] width 344 height 220
type input "13.5"
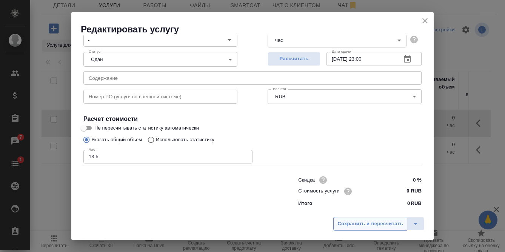
click at [348, 227] on span "Сохранить и пересчитать" at bounding box center [370, 224] width 66 height 9
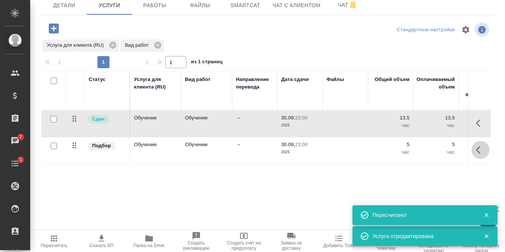
click at [476, 155] on icon "button" at bounding box center [480, 150] width 9 height 9
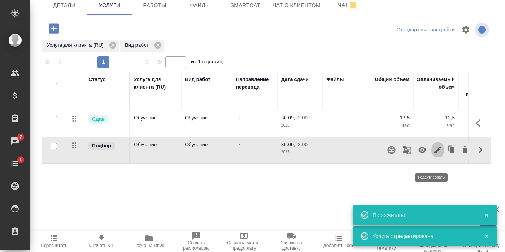
click at [433, 155] on icon "button" at bounding box center [437, 150] width 9 height 9
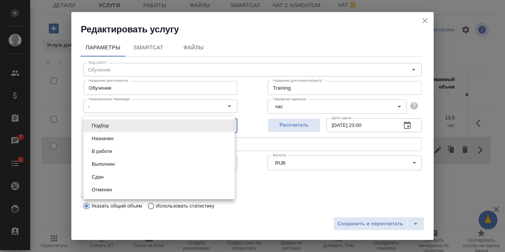
click at [150, 128] on body "🙏 .cls-1 fill:#fff; AWATERA [PERSON_NAME] Спецификации Заказы 7 Чаты 1 Todo Про…" at bounding box center [252, 126] width 505 height 252
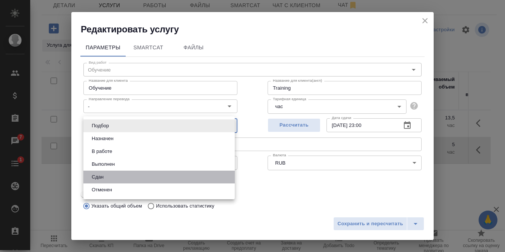
click at [122, 179] on li "Сдан" at bounding box center [158, 177] width 151 height 13
type input "closed"
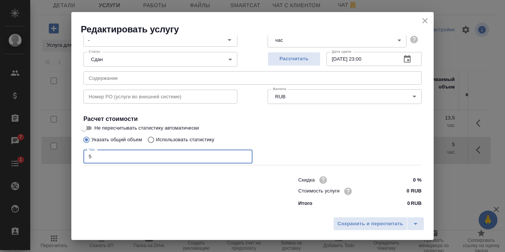
drag, startPoint x: 91, startPoint y: 155, endPoint x: 81, endPoint y: 154, distance: 9.9
click at [81, 154] on div "Вид работ Обучение Вид работ Название для клиента Обучение Название для клиента…" at bounding box center [252, 101] width 344 height 220
type input "8"
click at [330, 139] on div "Указать общий объем Использовать статистику" at bounding box center [252, 140] width 338 height 14
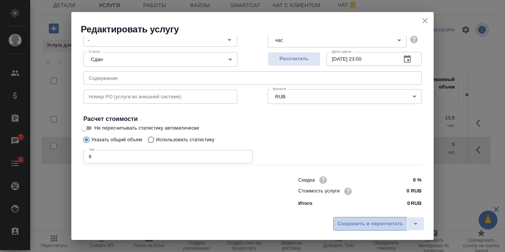
click at [391, 221] on span "Сохранить и пересчитать" at bounding box center [370, 224] width 66 height 9
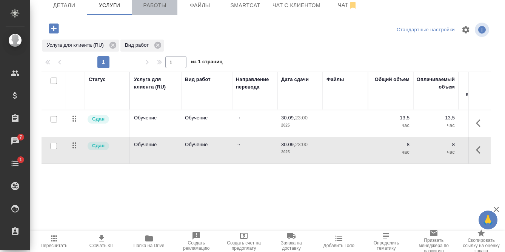
click at [147, 10] on span "Работы" at bounding box center [155, 5] width 36 height 9
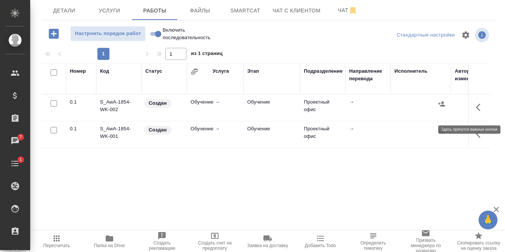
click at [476, 107] on icon "button" at bounding box center [480, 107] width 9 height 9
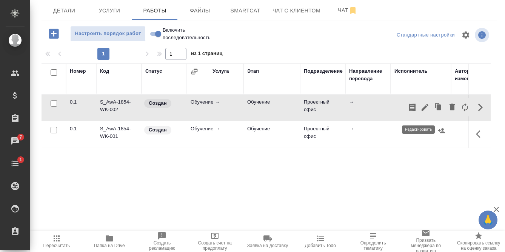
click at [420, 112] on icon "button" at bounding box center [424, 107] width 9 height 9
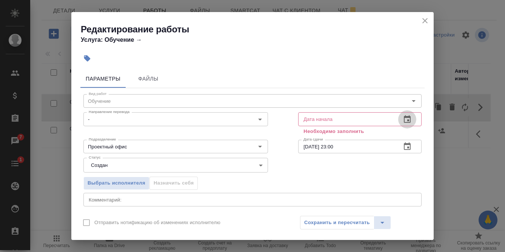
click at [404, 120] on icon "button" at bounding box center [407, 119] width 7 height 8
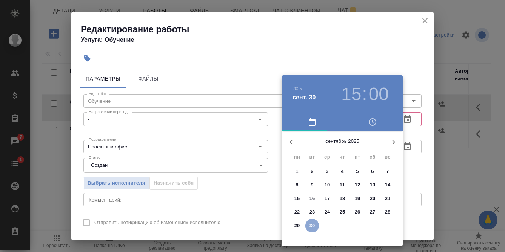
click at [314, 226] on p "30" at bounding box center [312, 226] width 6 height 8
type input "[DATE] 15:00"
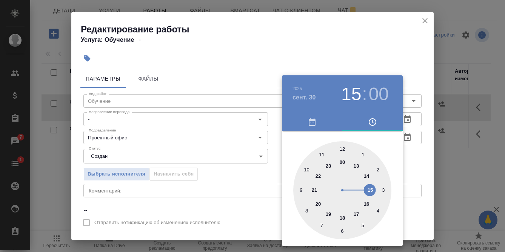
click at [274, 131] on div at bounding box center [252, 126] width 505 height 252
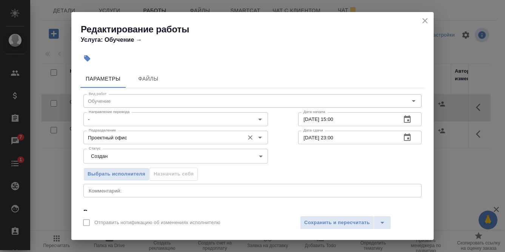
click at [123, 134] on input "Проектный офис" at bounding box center [163, 137] width 155 height 9
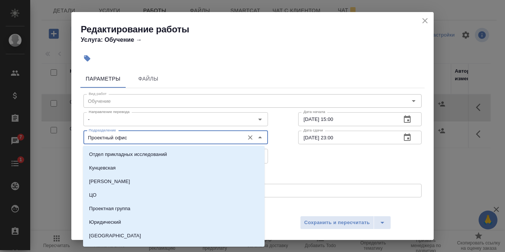
drag, startPoint x: 116, startPoint y: 135, endPoint x: 13, endPoint y: 126, distance: 103.0
click at [13, 126] on div "Редактирование работы Услуга: Обучение → Параметры Файлы Вид работ Обучение Вид…" at bounding box center [252, 126] width 505 height 252
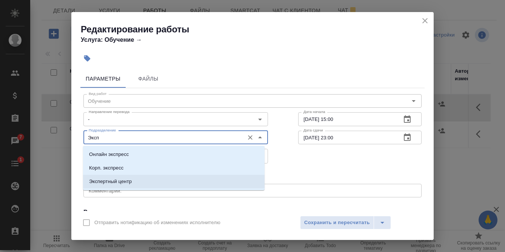
click at [140, 181] on li "Экспертный центр" at bounding box center [173, 182] width 181 height 14
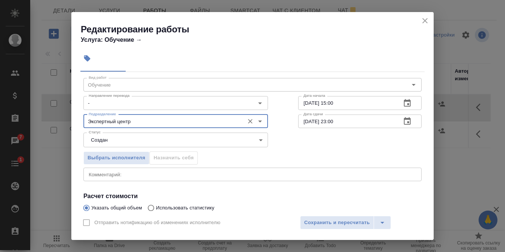
scroll to position [75, 0]
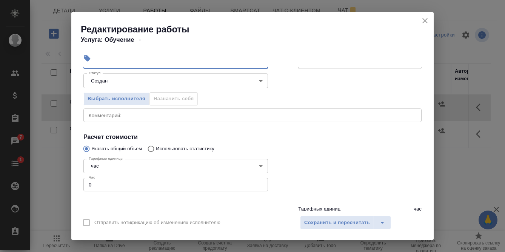
type input "Экспертный центр"
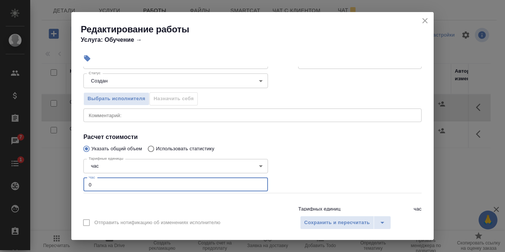
drag, startPoint x: 94, startPoint y: 184, endPoint x: 80, endPoint y: 184, distance: 14.7
click at [80, 184] on div "Параметры Файлы Вид работ Обучение Вид работ Направление перевода - Направление…" at bounding box center [252, 139] width 362 height 144
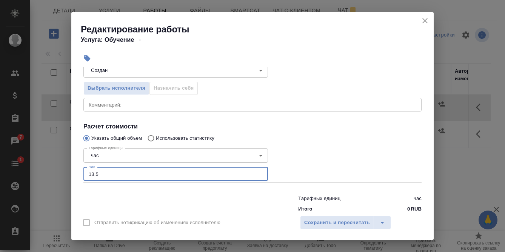
scroll to position [103, 0]
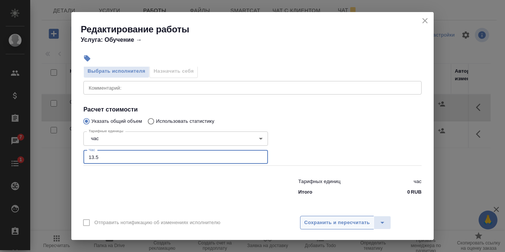
type input "13.5"
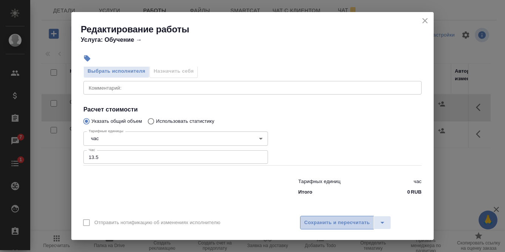
click at [362, 224] on span "Сохранить и пересчитать" at bounding box center [337, 223] width 66 height 9
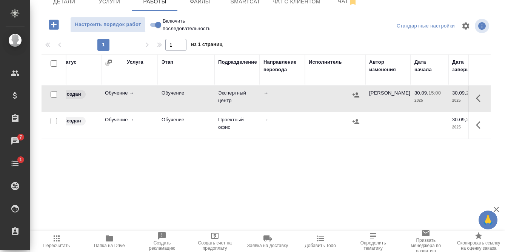
scroll to position [0, 88]
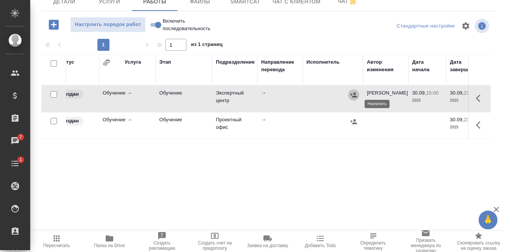
click at [355, 97] on icon "button" at bounding box center [353, 94] width 7 height 5
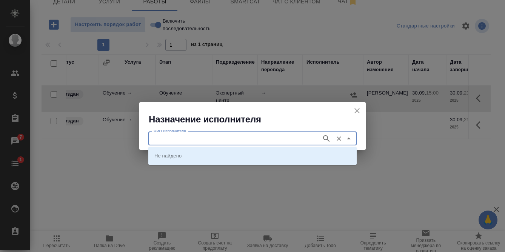
click at [278, 137] on input "ФИО Исполнителя" at bounding box center [233, 138] width 167 height 9
type input "[PERSON_NAME]"
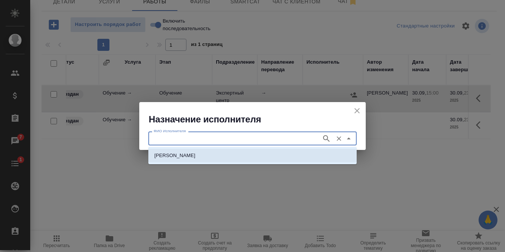
click at [233, 152] on li "[PERSON_NAME]" at bounding box center [252, 156] width 208 height 14
type input "[PERSON_NAME]"
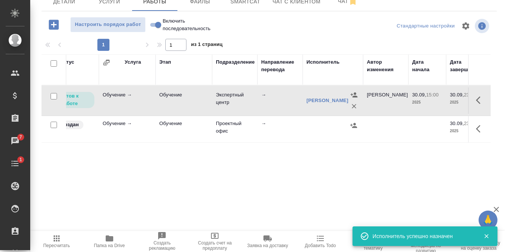
click at [154, 29] on input "Включить последовательность" at bounding box center [157, 24] width 27 height 9
checkbox input "true"
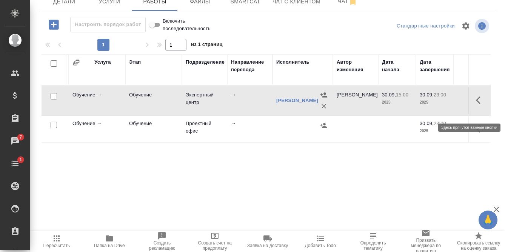
click at [474, 104] on button "button" at bounding box center [480, 100] width 18 height 18
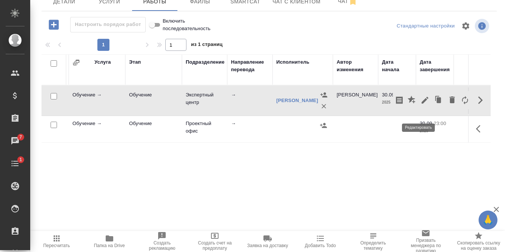
click at [421, 104] on icon "button" at bounding box center [424, 100] width 7 height 7
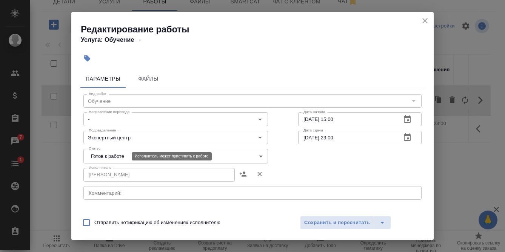
click at [118, 155] on body "🙏 .cls-1 fill:#fff; AWATERA [PERSON_NAME] Спецификации Заказы 7 Чаты 1 Todo Про…" at bounding box center [252, 126] width 505 height 252
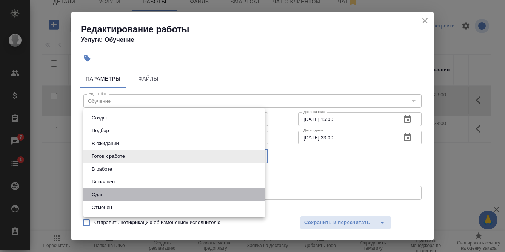
click at [112, 192] on li "Сдан" at bounding box center [173, 195] width 181 height 13
type input "closed"
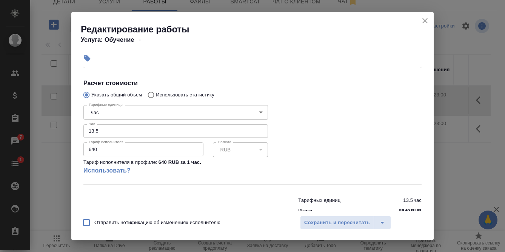
scroll to position [150, 0]
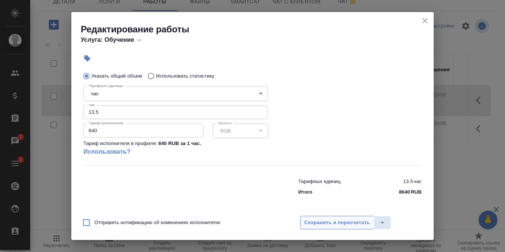
click at [335, 223] on span "Сохранить и пересчитать" at bounding box center [337, 223] width 66 height 9
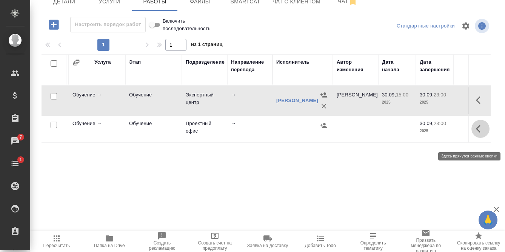
click at [476, 134] on icon "button" at bounding box center [480, 128] width 9 height 9
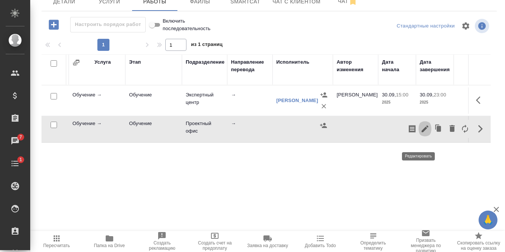
click at [421, 132] on icon "button" at bounding box center [424, 129] width 7 height 7
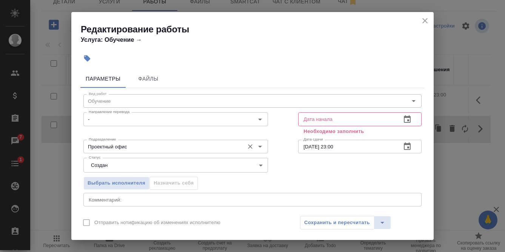
click at [136, 149] on input "Проектный офис" at bounding box center [163, 146] width 155 height 9
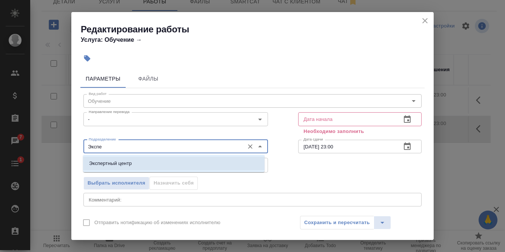
click at [145, 161] on li "Экспертный центр" at bounding box center [173, 164] width 181 height 14
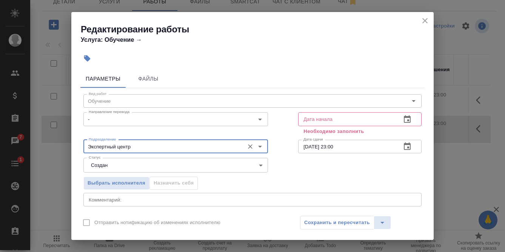
type input "Экспертный центр"
click at [404, 119] on icon "button" at bounding box center [406, 119] width 9 height 9
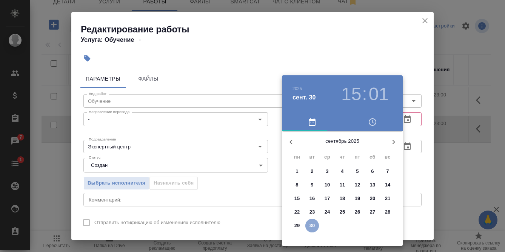
click at [312, 228] on p "30" at bounding box center [312, 226] width 6 height 8
type input "[DATE] 15:01"
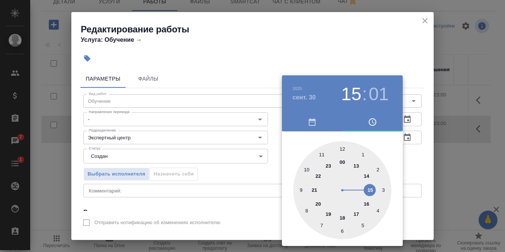
click at [411, 167] on div at bounding box center [252, 126] width 505 height 252
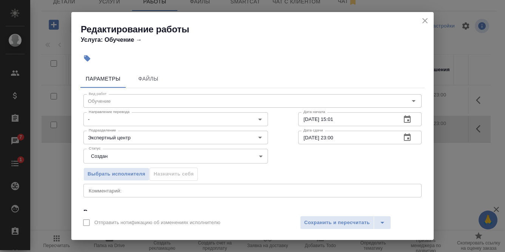
click at [118, 158] on body "🙏 .cls-1 fill:#fff; AWATERA [PERSON_NAME] Спецификации Заказы 7 Чаты 1 Todo Про…" at bounding box center [252, 126] width 505 height 252
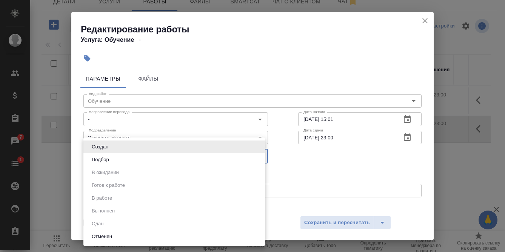
click at [311, 169] on div at bounding box center [252, 126] width 505 height 252
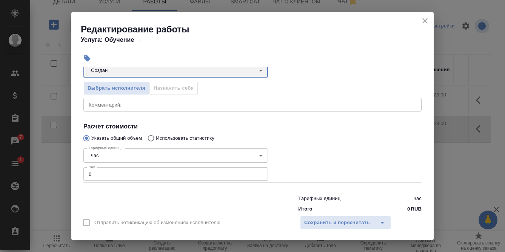
scroll to position [103, 0]
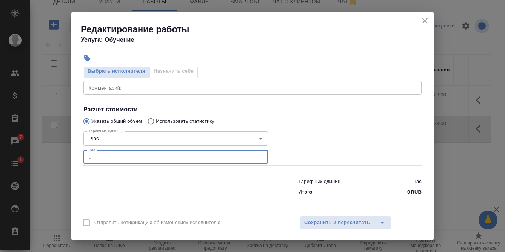
drag, startPoint x: 97, startPoint y: 158, endPoint x: 55, endPoint y: 151, distance: 42.4
click at [55, 151] on div "Редактирование работы Услуга: Обучение → Параметры Файлы Вид работ Обучение Вид…" at bounding box center [252, 126] width 505 height 252
type input "8"
click at [332, 225] on span "Сохранить и пересчитать" at bounding box center [337, 223] width 66 height 9
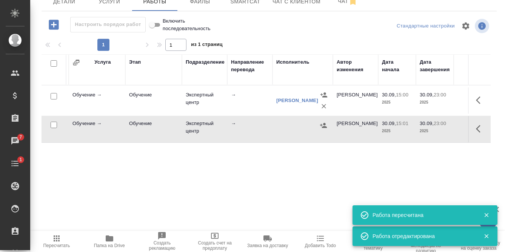
click at [324, 128] on icon "button" at bounding box center [323, 125] width 7 height 5
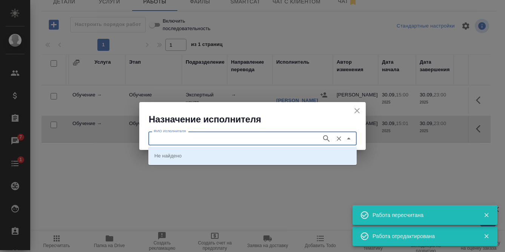
click at [281, 139] on input "ФИО Исполнителя" at bounding box center [233, 138] width 167 height 9
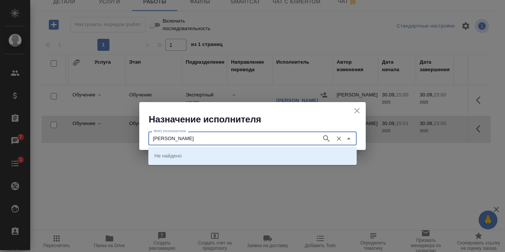
type input "[PERSON_NAME]"
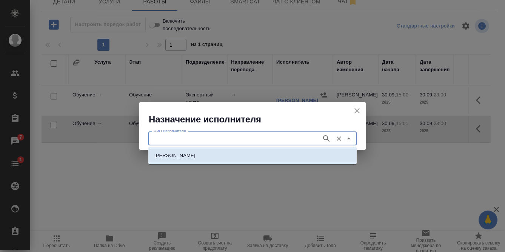
click at [180, 153] on p "[PERSON_NAME]" at bounding box center [174, 156] width 41 height 8
type input "[PERSON_NAME]"
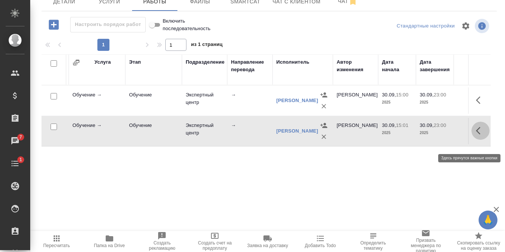
click at [476, 135] on icon "button" at bounding box center [480, 130] width 9 height 9
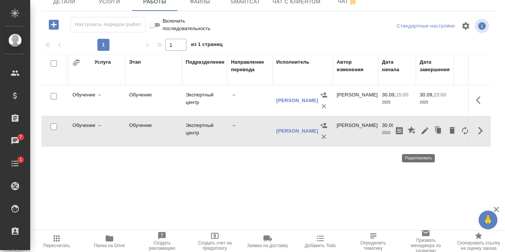
click at [420, 135] on icon "button" at bounding box center [424, 130] width 9 height 9
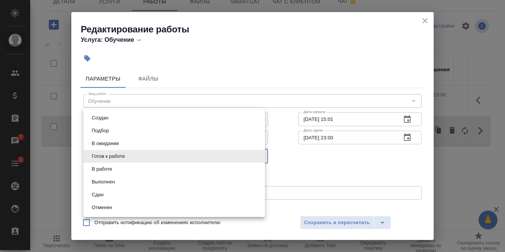
click at [227, 158] on body "🙏 .cls-1 fill:#fff; AWATERA [PERSON_NAME] Спецификации Заказы 7 Чаты 1 Todo Про…" at bounding box center [252, 126] width 505 height 252
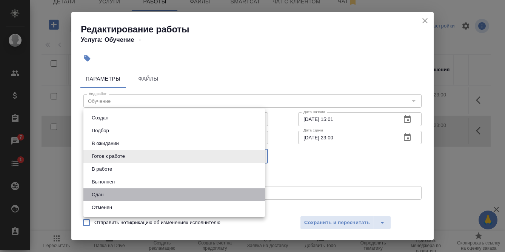
click at [129, 194] on li "Сдан" at bounding box center [173, 195] width 181 height 13
type input "closed"
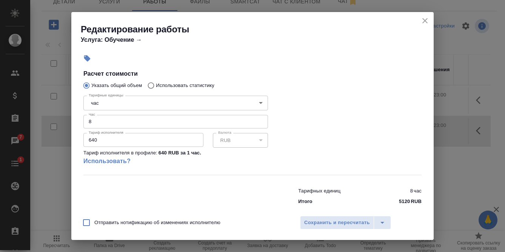
scroll to position [150, 0]
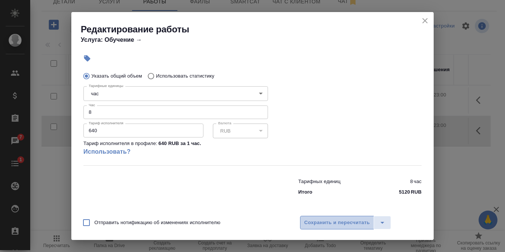
click at [345, 223] on span "Сохранить и пересчитать" at bounding box center [337, 223] width 66 height 9
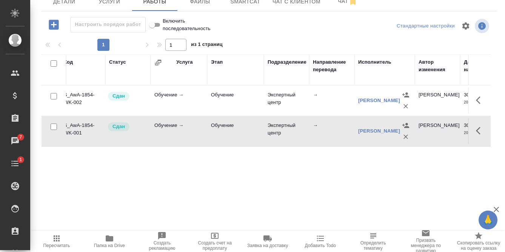
scroll to position [0, 0]
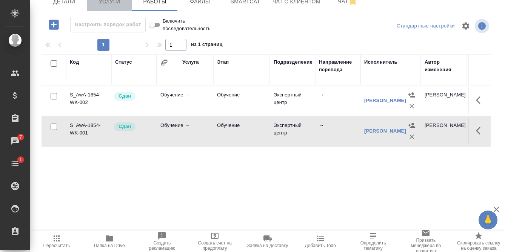
click at [120, 6] on span "Услуги" at bounding box center [109, 1] width 36 height 9
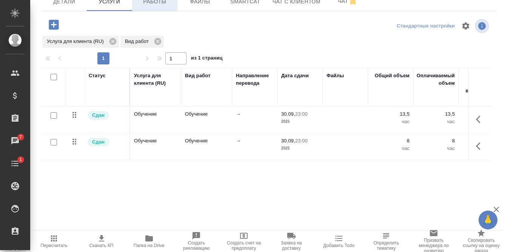
click at [159, 6] on span "Работы" at bounding box center [155, 1] width 36 height 9
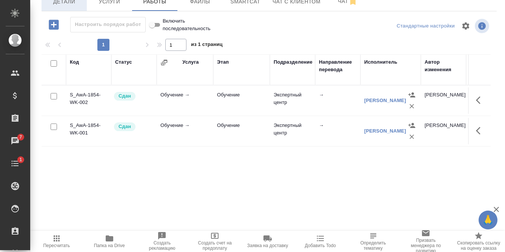
click at [60, 6] on span "Детали" at bounding box center [64, 1] width 36 height 9
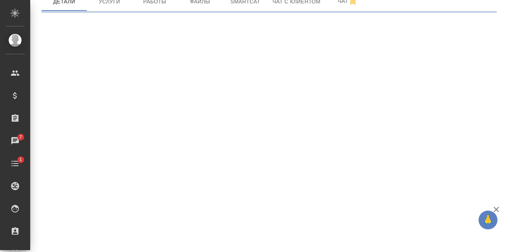
select select "RU"
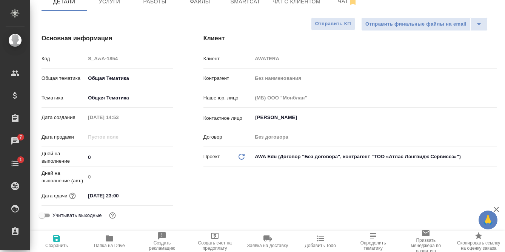
type textarea "x"
click at [64, 239] on span "Сохранить" at bounding box center [57, 241] width 44 height 14
type textarea "x"
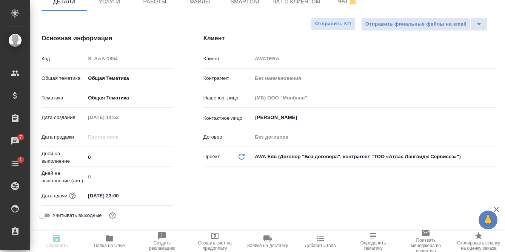
type textarea "x"
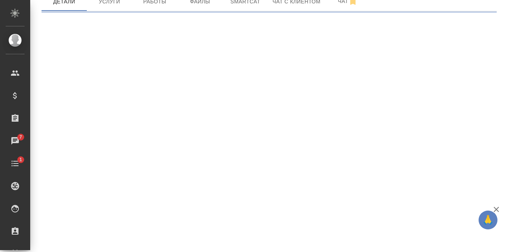
select select "RU"
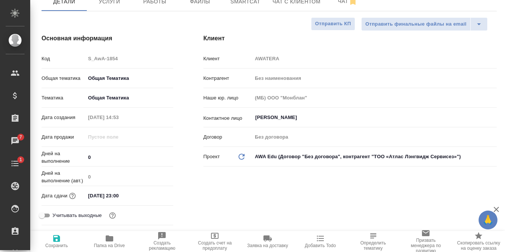
type textarea "x"
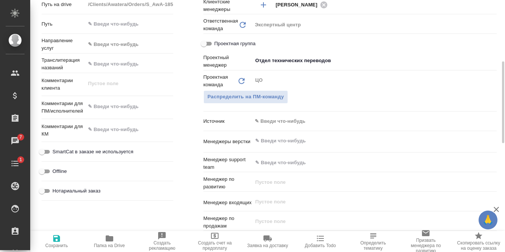
scroll to position [305, 0]
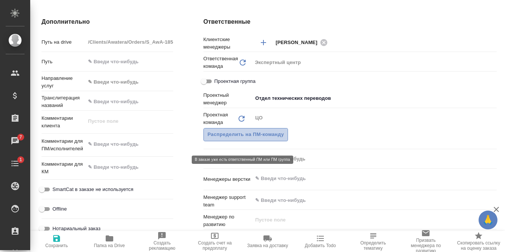
click at [260, 139] on span "Распределить на ПМ-команду" at bounding box center [245, 134] width 77 height 9
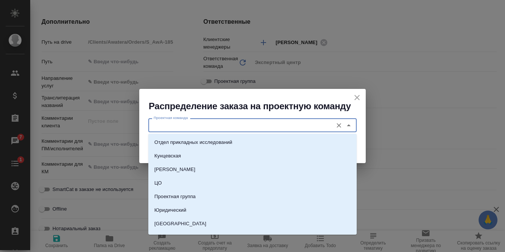
click at [242, 125] on input "Проектная команда" at bounding box center [239, 125] width 178 height 9
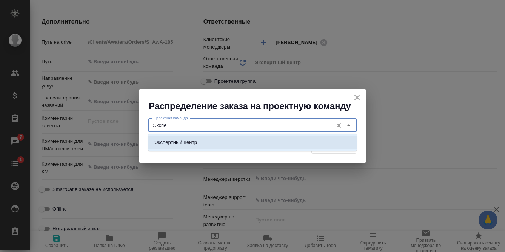
click at [224, 138] on li "Экспертный центр" at bounding box center [252, 143] width 208 height 14
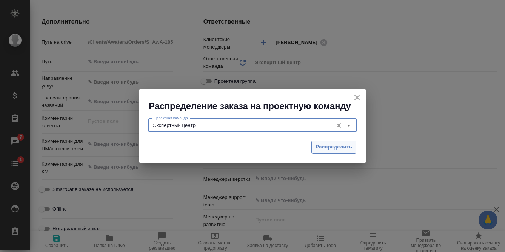
type input "Экспертный центр"
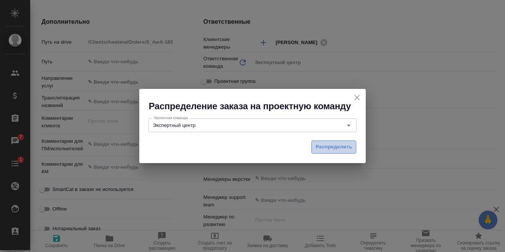
click at [331, 149] on span "Распределить" at bounding box center [333, 147] width 37 height 9
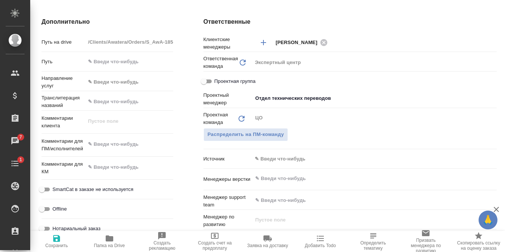
type textarea "x"
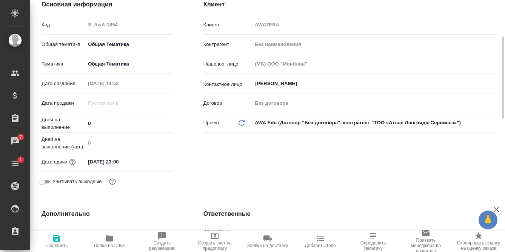
scroll to position [0, 0]
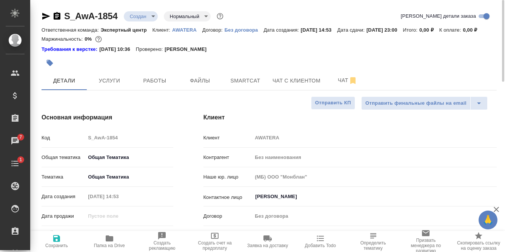
click at [146, 18] on body "🙏 .cls-1 fill:#fff; AWATERA [PERSON_NAME] Спецификации Заказы 7 Чаты 1 Todo Про…" at bounding box center [252, 126] width 505 height 252
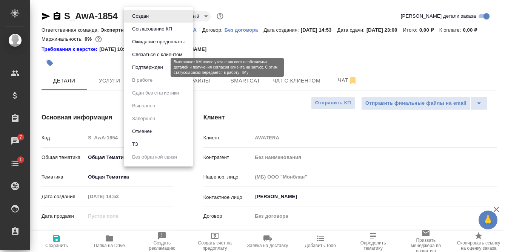
click at [149, 66] on button "Подтвержден" at bounding box center [147, 67] width 35 height 8
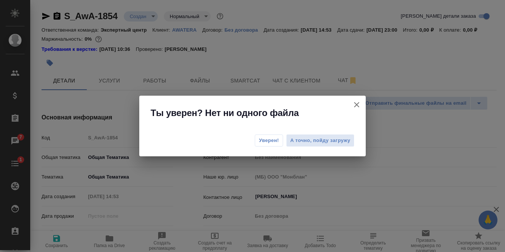
click at [272, 141] on span "Уверен!" at bounding box center [269, 141] width 20 height 8
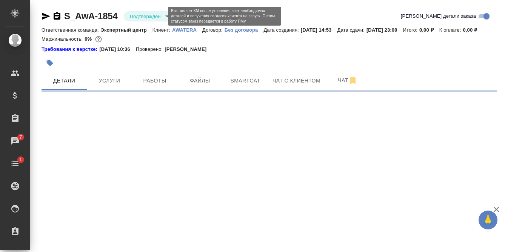
select select "RU"
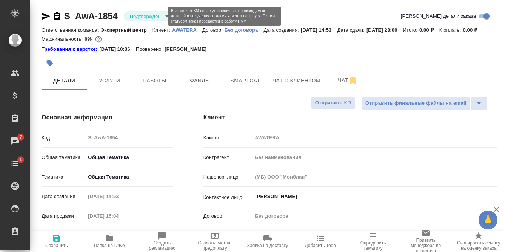
type textarea "x"
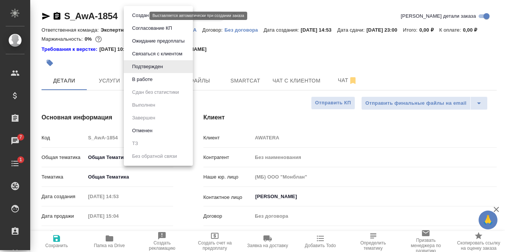
click at [137, 15] on body "🙏 .cls-1 fill:#fff; AWATERA [PERSON_NAME] Спецификации Заказы 7 Чаты 1 Todo Про…" at bounding box center [252, 126] width 505 height 252
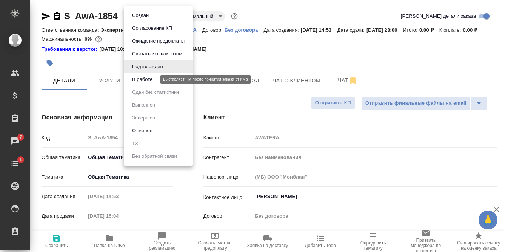
click at [146, 80] on button "В работе" at bounding box center [142, 79] width 25 height 8
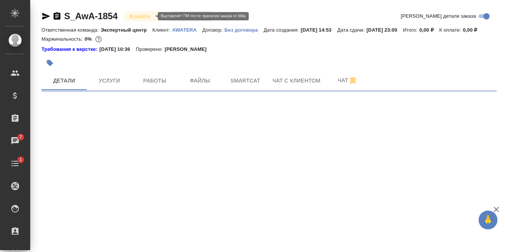
select select "RU"
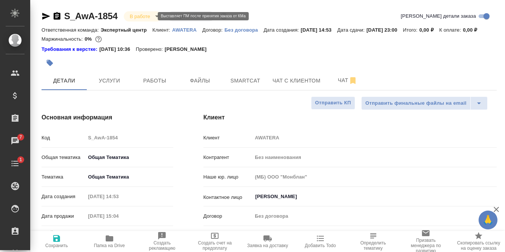
type textarea "x"
click at [138, 18] on body "🙏 .cls-1 fill:#fff; AWATERA [PERSON_NAME] Спецификации Заказы 7 Чаты 1 Todo Про…" at bounding box center [252, 126] width 505 height 252
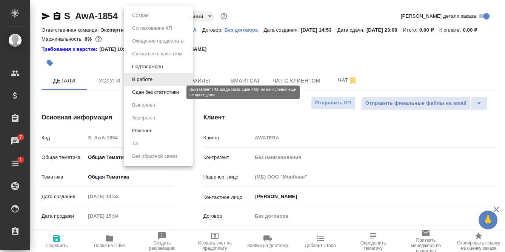
click at [143, 95] on button "Сдан без статистики" at bounding box center [155, 92] width 51 height 8
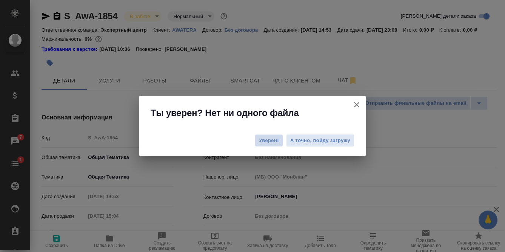
click at [272, 139] on span "Уверен!" at bounding box center [269, 141] width 20 height 8
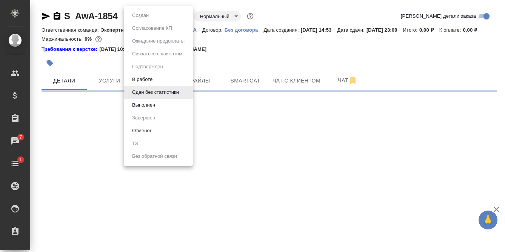
click at [153, 16] on body "🙏 .cls-1 fill:#fff; AWATERA [PERSON_NAME] Спецификации Заказы 7 Чаты 1 Todo Про…" at bounding box center [252, 126] width 505 height 252
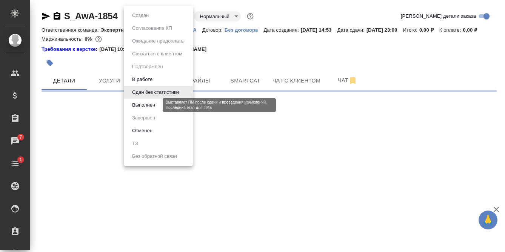
select select "RU"
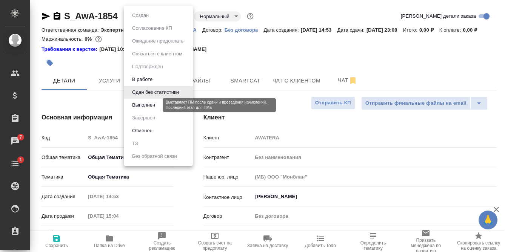
type textarea "x"
click at [153, 107] on button "Выполнен" at bounding box center [144, 105] width 28 height 8
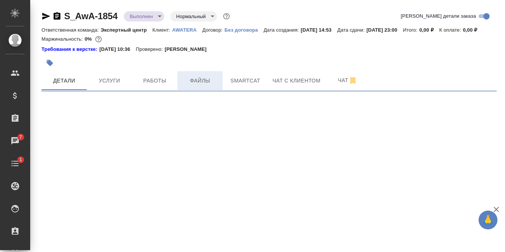
select select "RU"
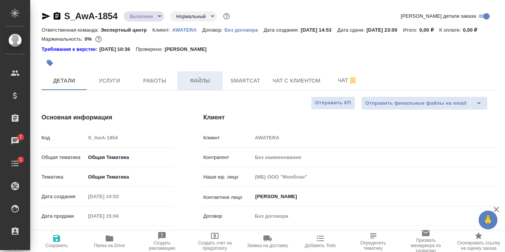
type textarea "x"
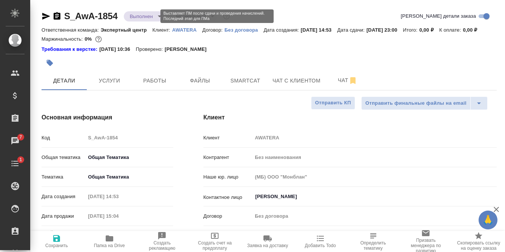
click at [139, 19] on body "🙏 .cls-1 fill:#fff; AWATERA [PERSON_NAME] Спецификации Заказы 7 Чаты 1 Todo Про…" at bounding box center [252, 126] width 505 height 252
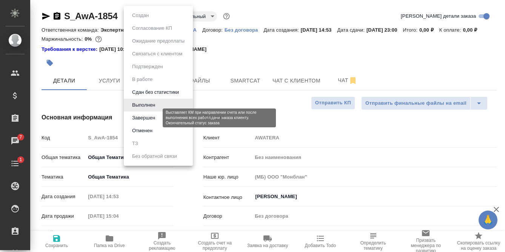
drag, startPoint x: 150, startPoint y: 119, endPoint x: 168, endPoint y: 117, distance: 18.2
click at [151, 119] on button "Завершен" at bounding box center [144, 118] width 28 height 8
type textarea "x"
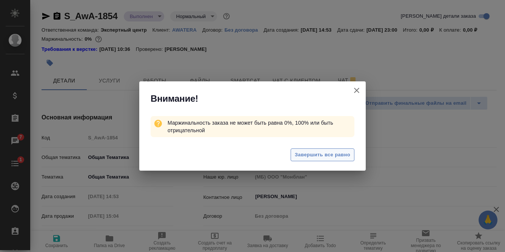
click at [310, 155] on span "Завершить все равно" at bounding box center [322, 155] width 55 height 9
type textarea "x"
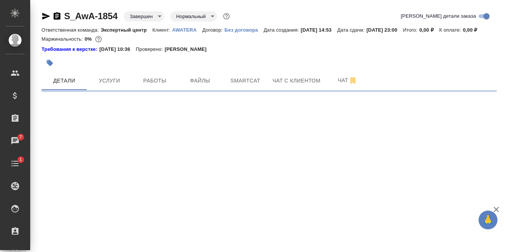
select select "RU"
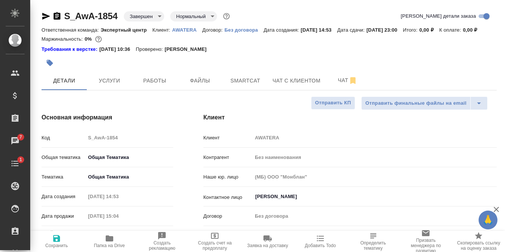
type textarea "x"
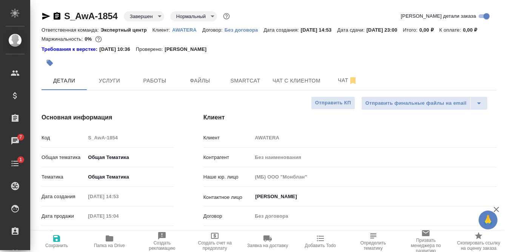
type textarea "x"
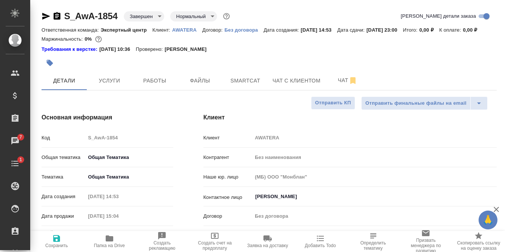
type textarea "x"
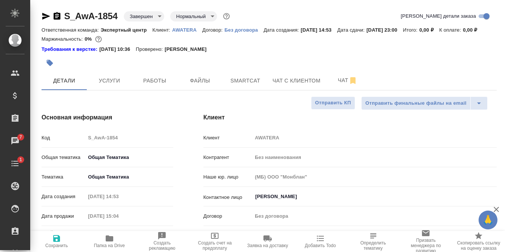
type textarea "x"
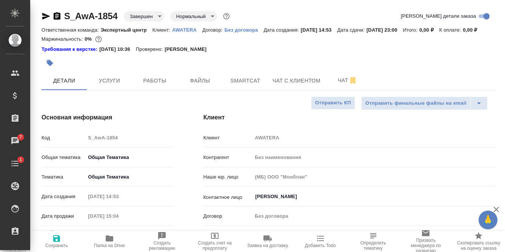
type textarea "x"
click at [42, 15] on icon "button" at bounding box center [46, 16] width 8 height 7
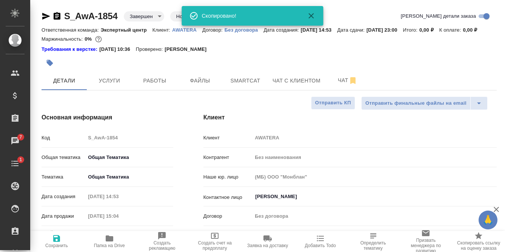
type textarea "x"
